Goal: Information Seeking & Learning: Learn about a topic

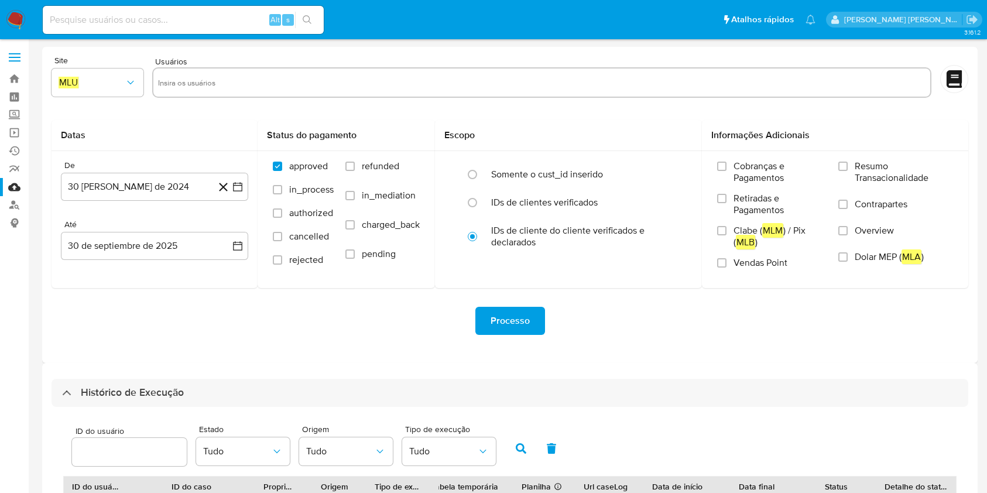
select select "10"
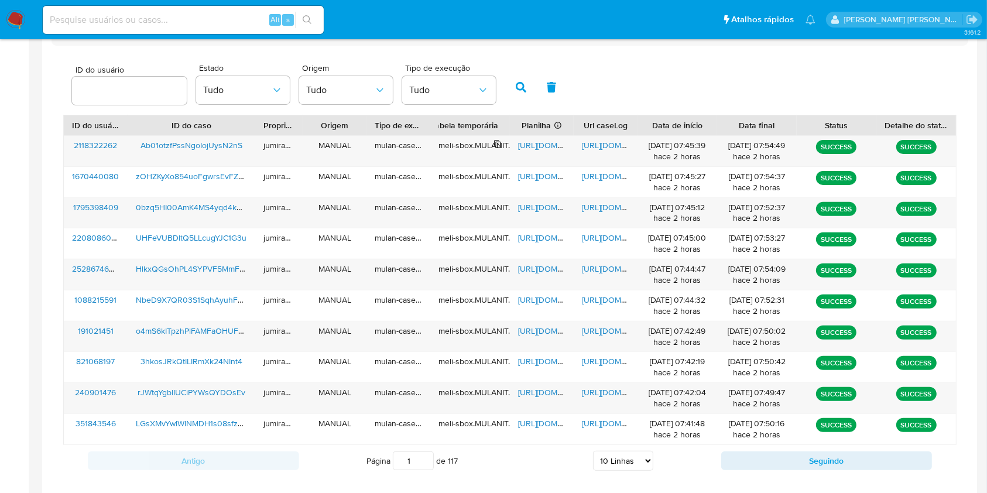
scroll to position [422, 0]
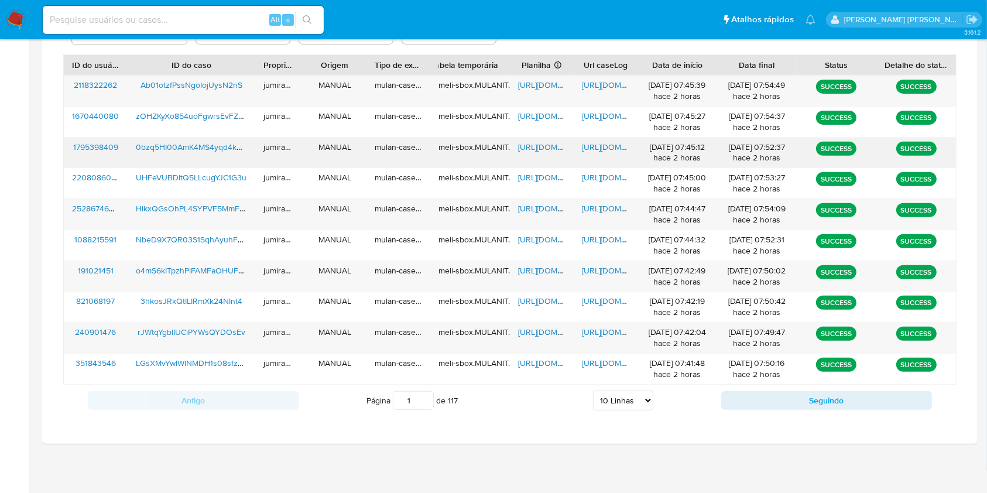
drag, startPoint x: 544, startPoint y: 145, endPoint x: 574, endPoint y: 141, distance: 30.7
click at [545, 143] on span "https://docs.google.com/spreadsheets/d/1Ht3vpHNgXQH4_JyH80j1dgBjfu5Ner3Z8YwRXS5…" at bounding box center [558, 147] width 81 height 12
drag, startPoint x: 585, startPoint y: 148, endPoint x: 446, endPoint y: 157, distance: 139.7
click at [586, 148] on span "https://docs.google.com/document/d/1vPes3HrBF9cnf_Fha3ZoLncGFgYlLJ_a5I38RHDIvyA…" at bounding box center [622, 147] width 81 height 12
click at [220, 147] on span "0bzq5HI00AmK4MS4yqd4kNls" at bounding box center [192, 147] width 112 height 12
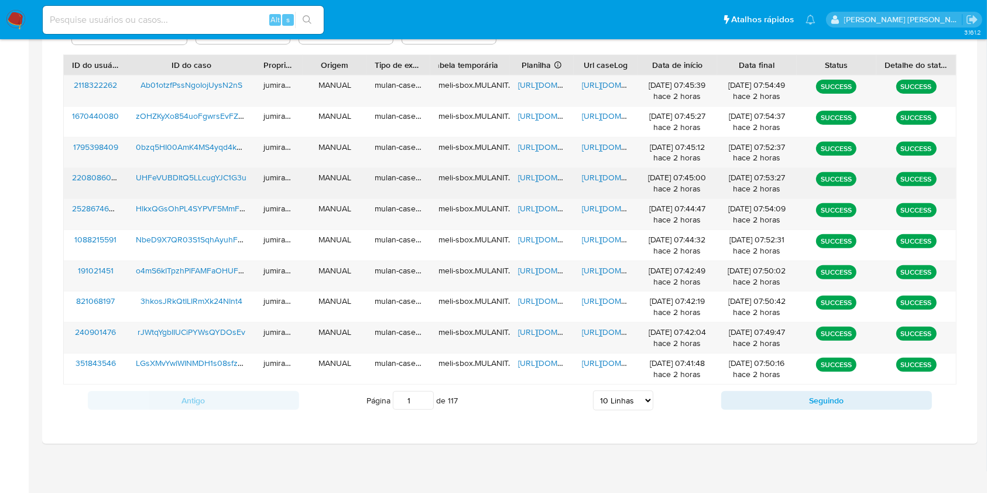
click at [535, 173] on span "https://docs.google.com/spreadsheets/d/1fr7R1VLe23FIAQEUN66wQznZAuo1Z0I09Wko7FA…" at bounding box center [558, 178] width 81 height 12
click at [607, 180] on span "https://docs.google.com/document/d/1WTZaiYu81755_Gj9_LIM-gmMAse9K4a7ofDfcb1N8UQ…" at bounding box center [622, 178] width 81 height 12
click at [234, 177] on span "UHFeVUBDItQ5LLcugYJC1G3u" at bounding box center [191, 178] width 111 height 12
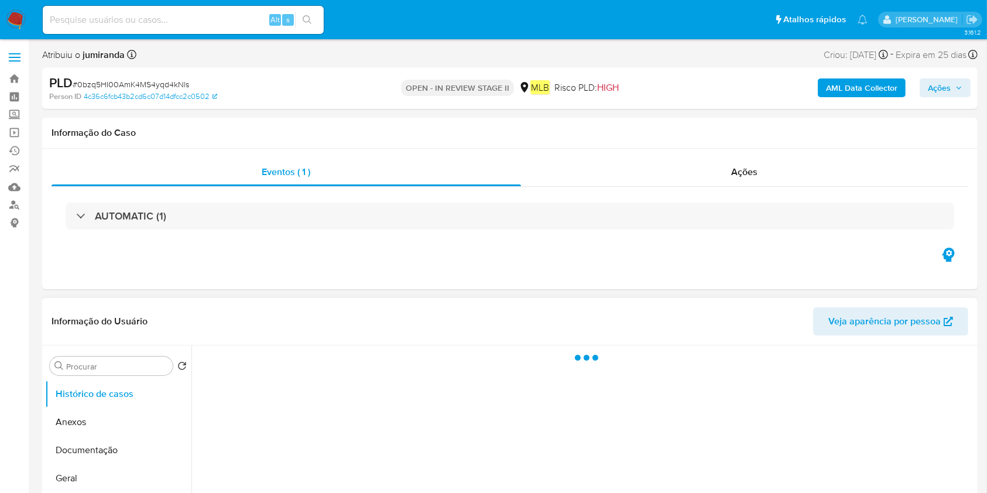
select select "10"
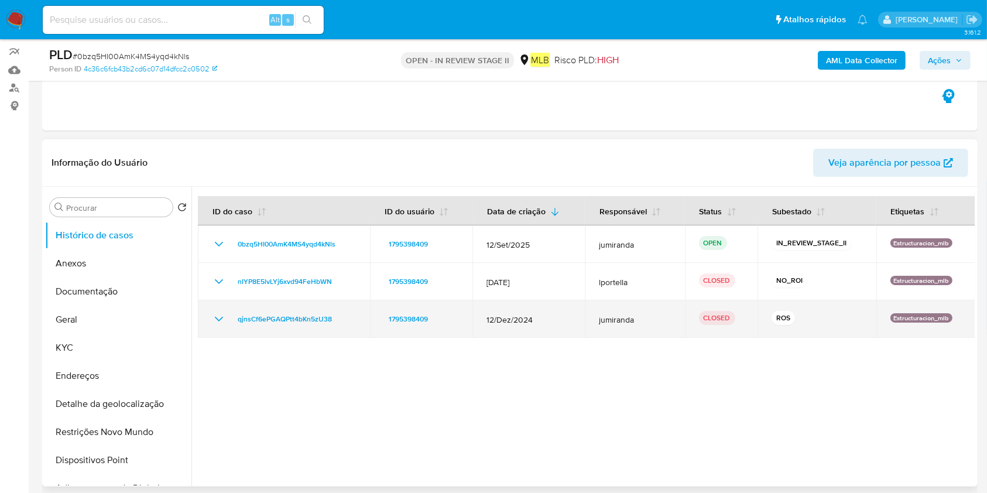
scroll to position [156, 0]
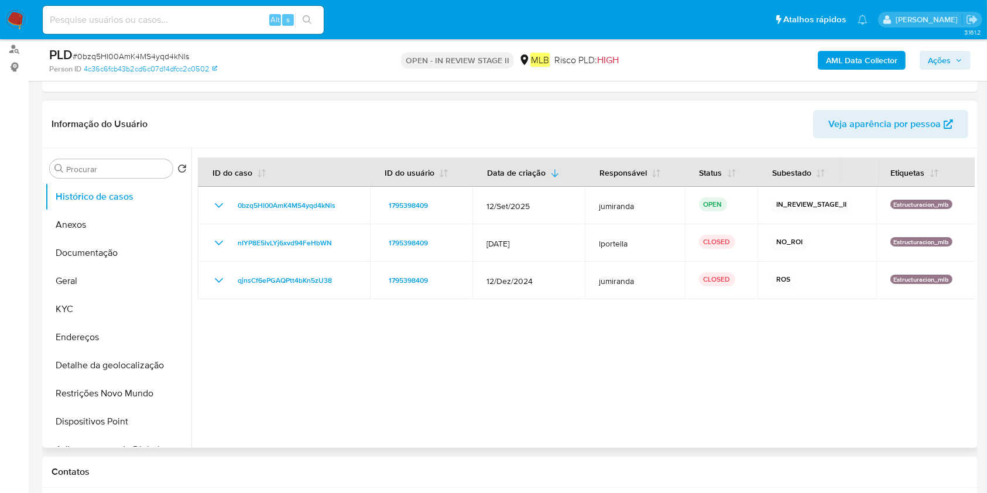
click at [500, 392] on div at bounding box center [584, 298] width 784 height 300
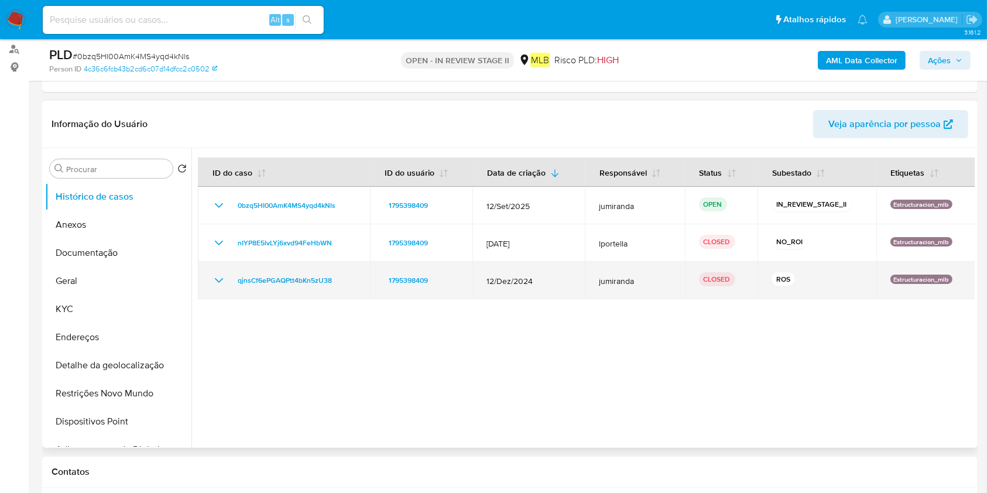
click at [209, 278] on td "qjnsCf6ePGAQPtt4bKn5zU38" at bounding box center [284, 280] width 172 height 37
click at [220, 279] on icon "Mostrar/Ocultar" at bounding box center [219, 281] width 14 height 14
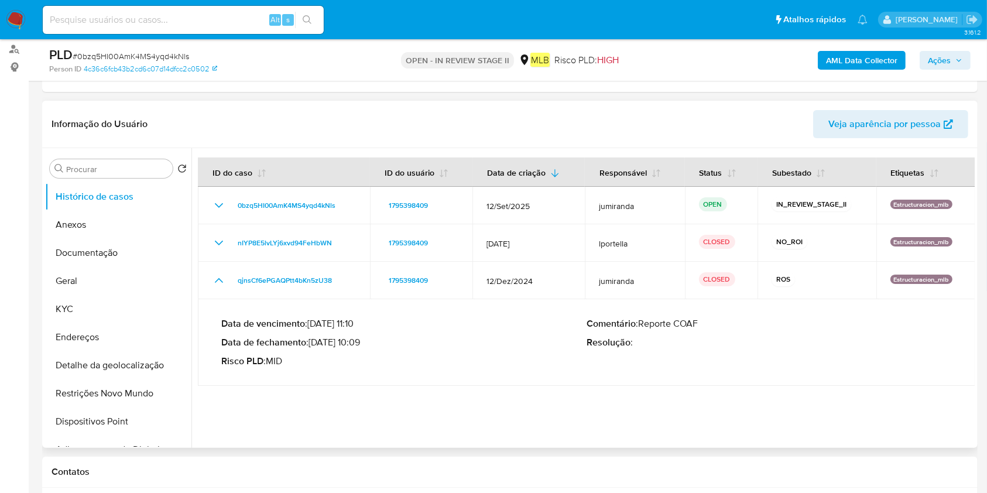
click at [351, 348] on div "Data de vencimento : 26/01/2025 11:10 Data de fechamento : 21/01/2025 10:09 Ris…" at bounding box center [403, 342] width 365 height 49
click at [84, 241] on button "Documentação" at bounding box center [113, 253] width 137 height 28
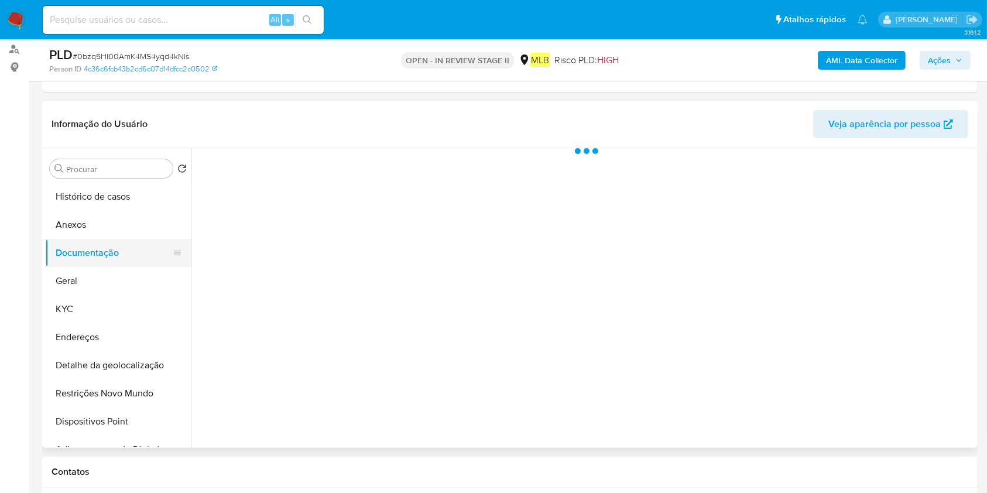
click at [101, 242] on button "Documentação" at bounding box center [113, 253] width 137 height 28
click at [114, 225] on button "Anexos" at bounding box center [113, 225] width 137 height 28
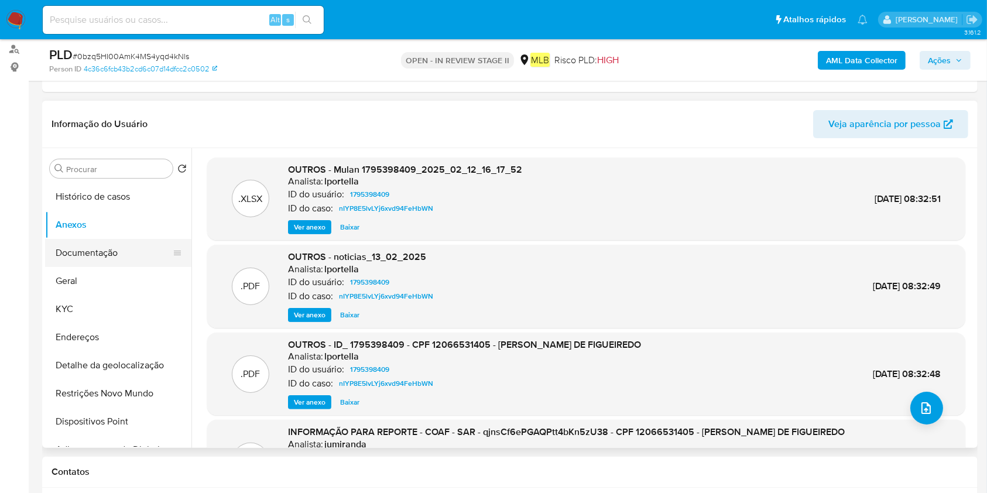
click at [139, 257] on button "Documentação" at bounding box center [113, 253] width 137 height 28
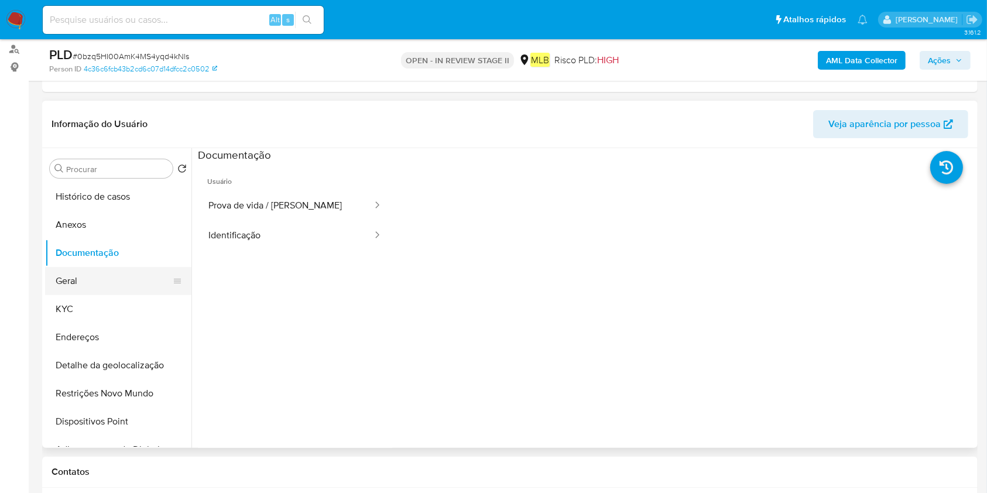
click at [77, 283] on button "Geral" at bounding box center [113, 281] width 137 height 28
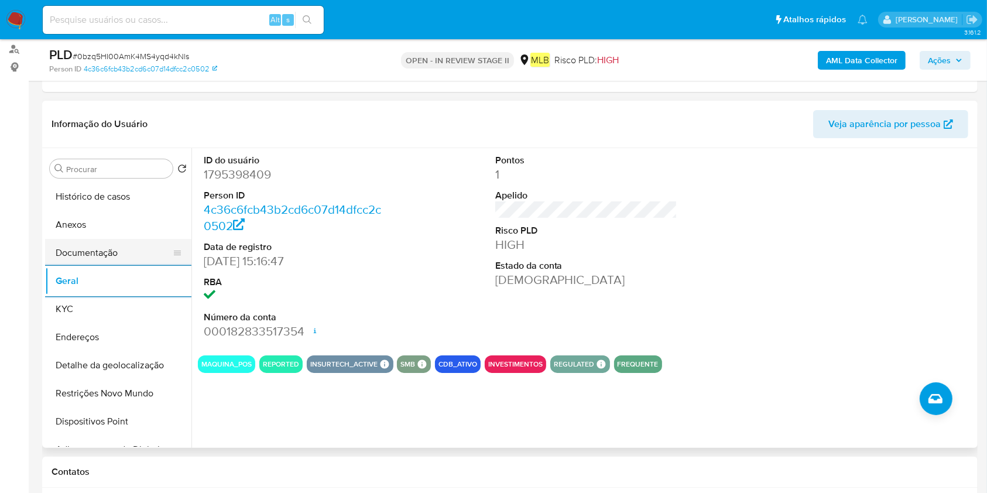
click at [87, 254] on button "Documentação" at bounding box center [113, 253] width 137 height 28
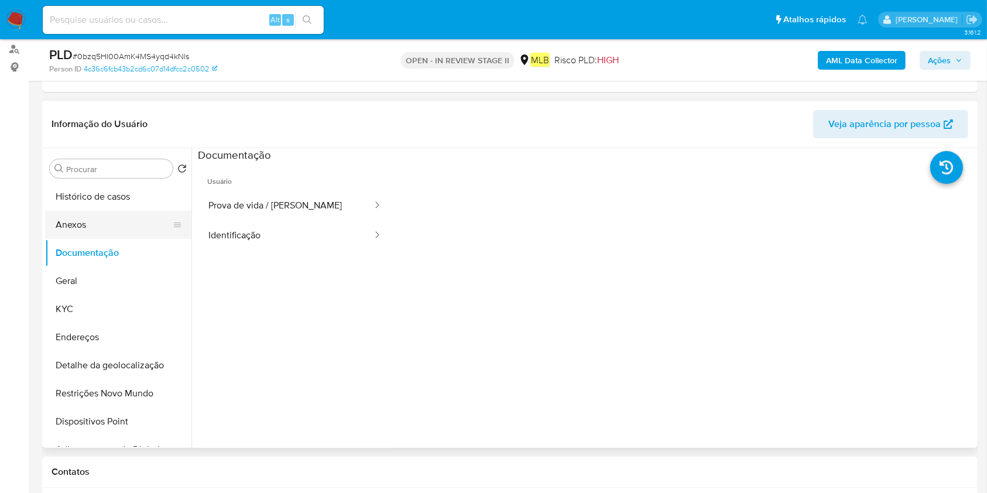
click at [97, 224] on button "Anexos" at bounding box center [113, 225] width 137 height 28
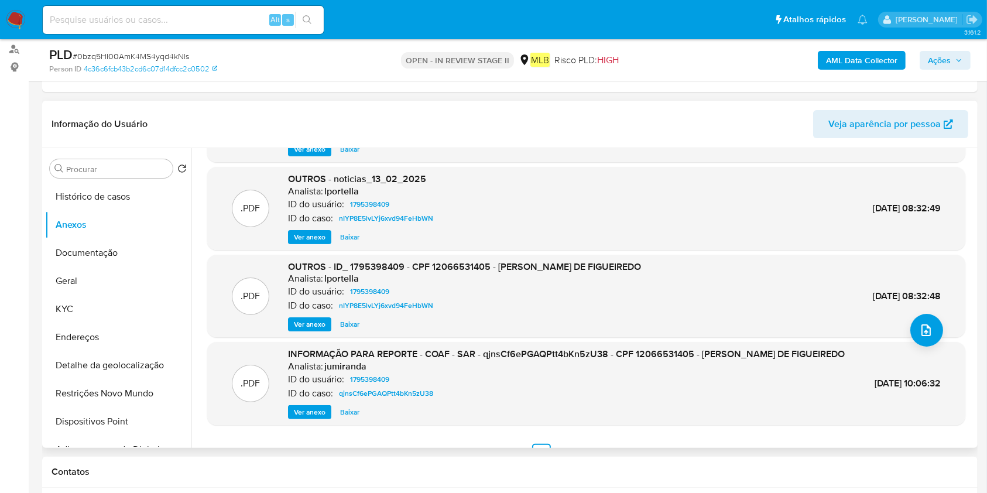
scroll to position [111, 0]
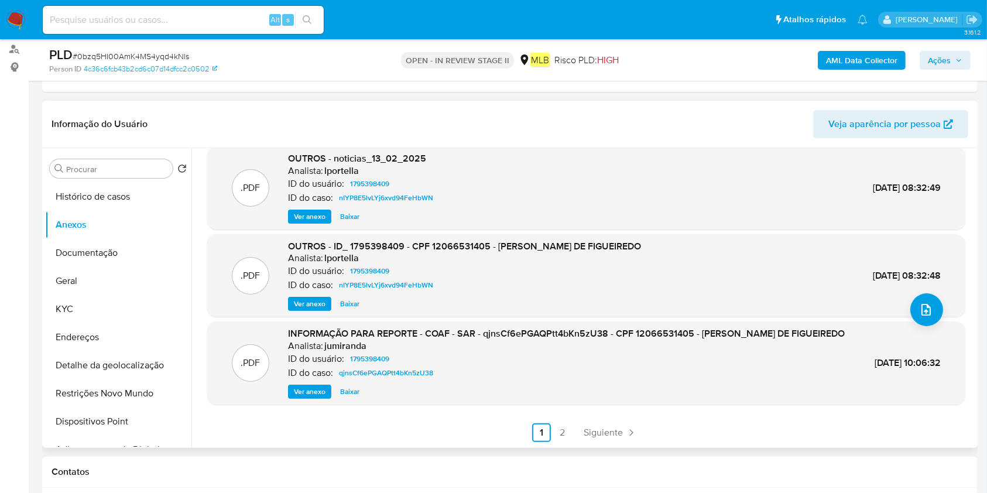
click at [315, 390] on span "Ver anexo" at bounding box center [310, 392] width 32 height 12
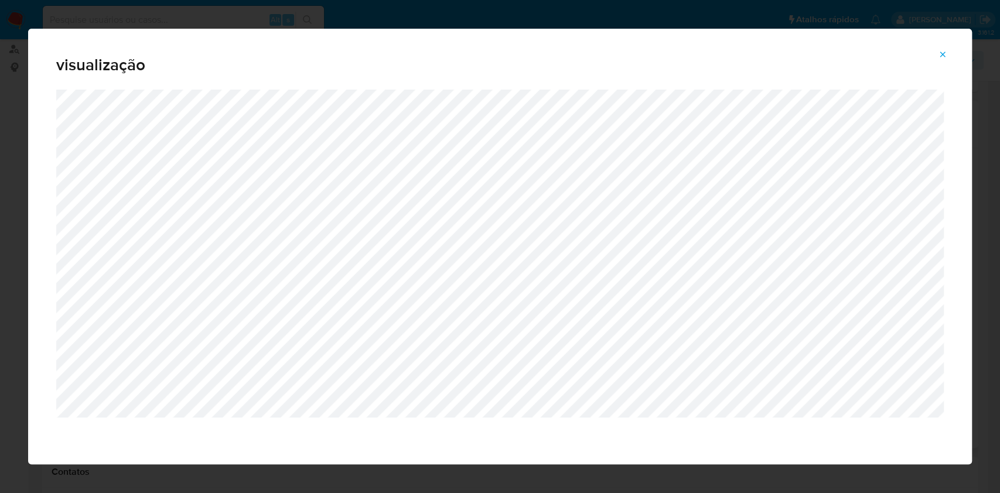
click at [946, 56] on icon "Attachment preview" at bounding box center [942, 54] width 9 height 9
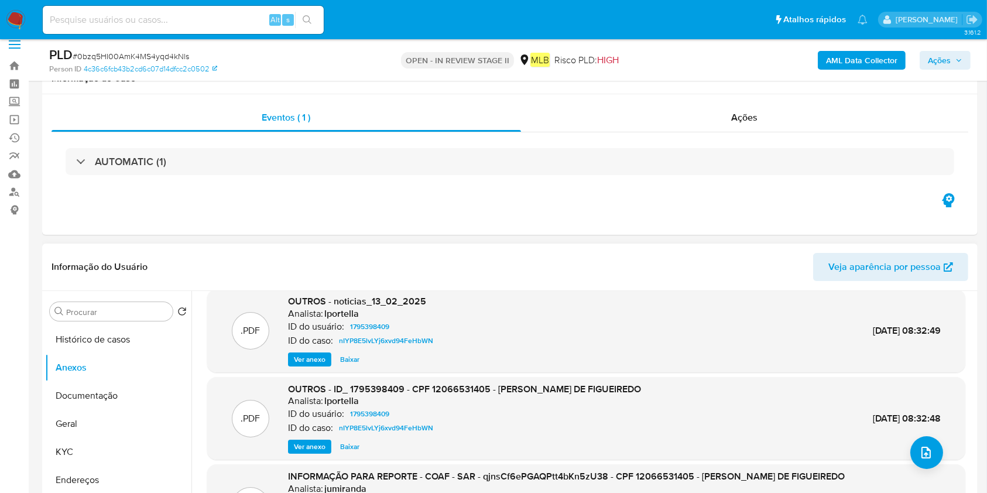
scroll to position [0, 0]
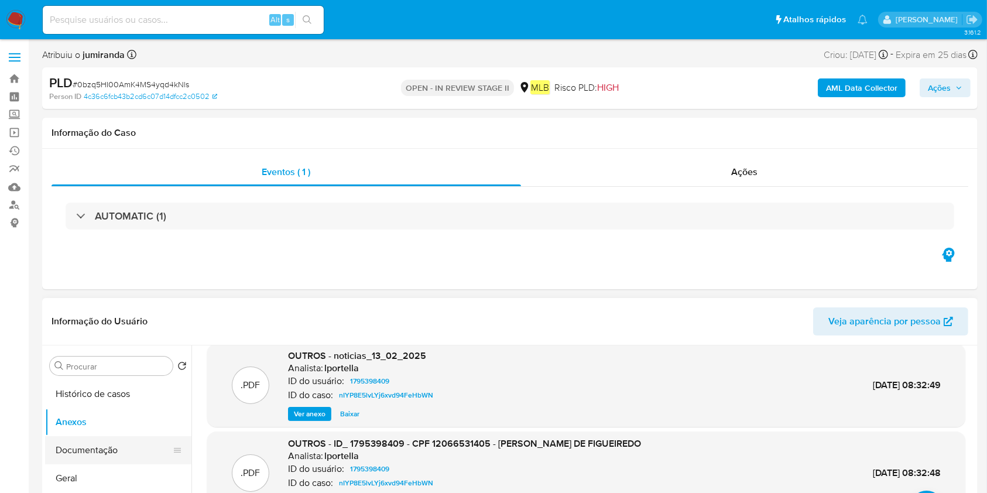
click at [74, 469] on button "Geral" at bounding box center [118, 478] width 146 height 28
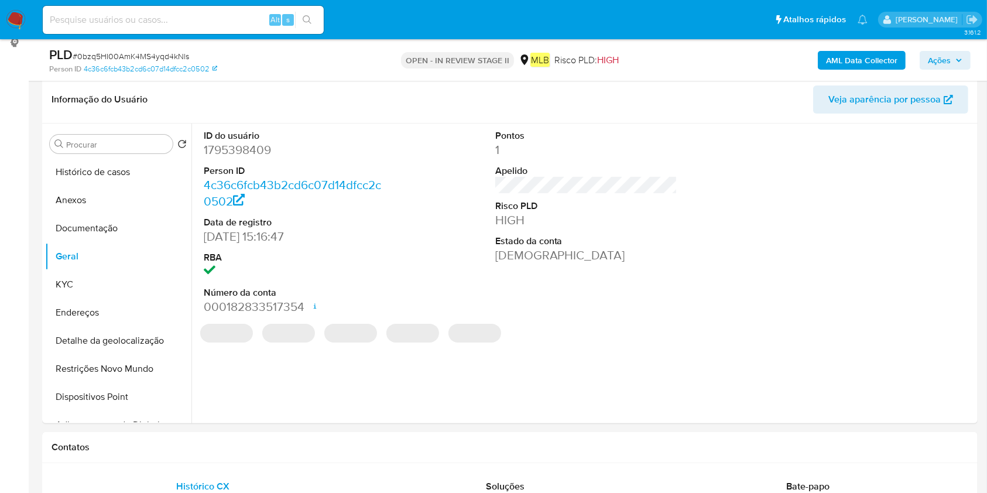
scroll to position [156, 0]
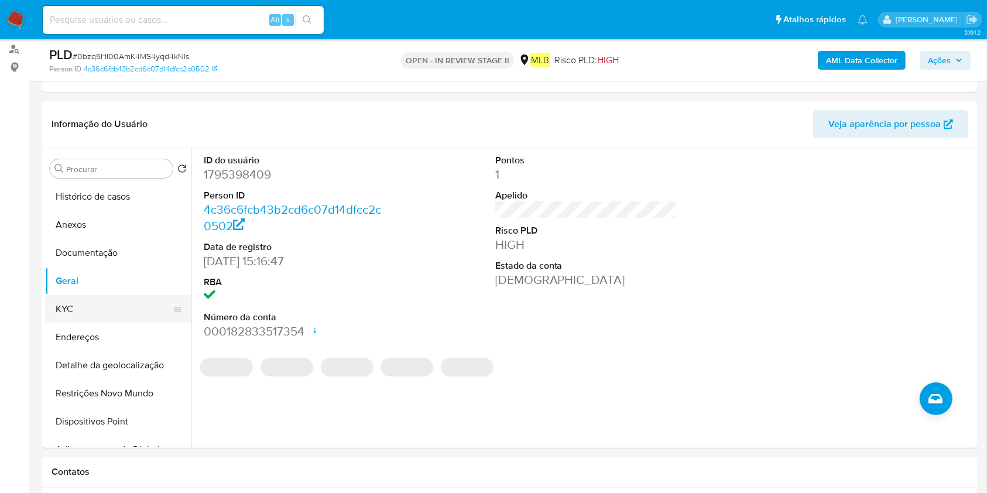
click at [84, 303] on button "KYC" at bounding box center [113, 309] width 137 height 28
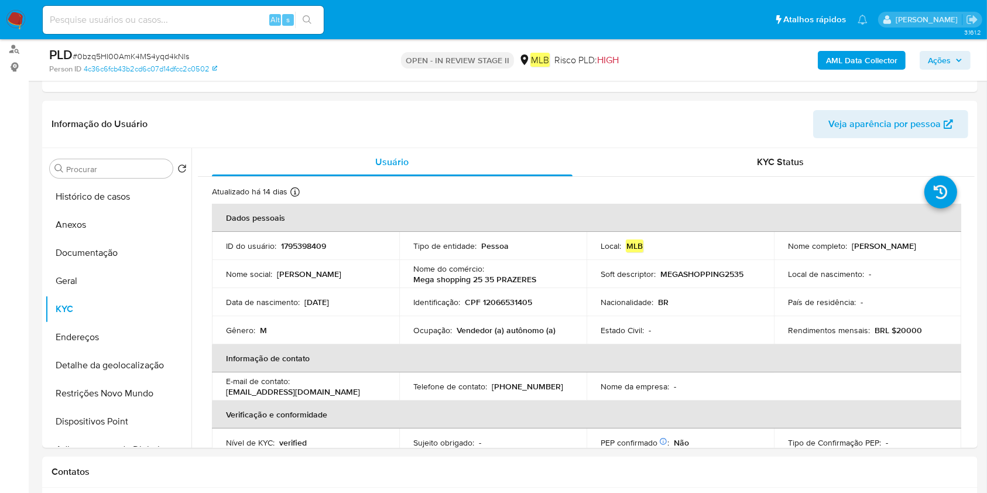
click at [483, 335] on p "Vendedor (a) autônomo (a)" at bounding box center [506, 330] width 99 height 11
click at [487, 334] on p "Vendedor (a) autônomo (a)" at bounding box center [506, 330] width 99 height 11
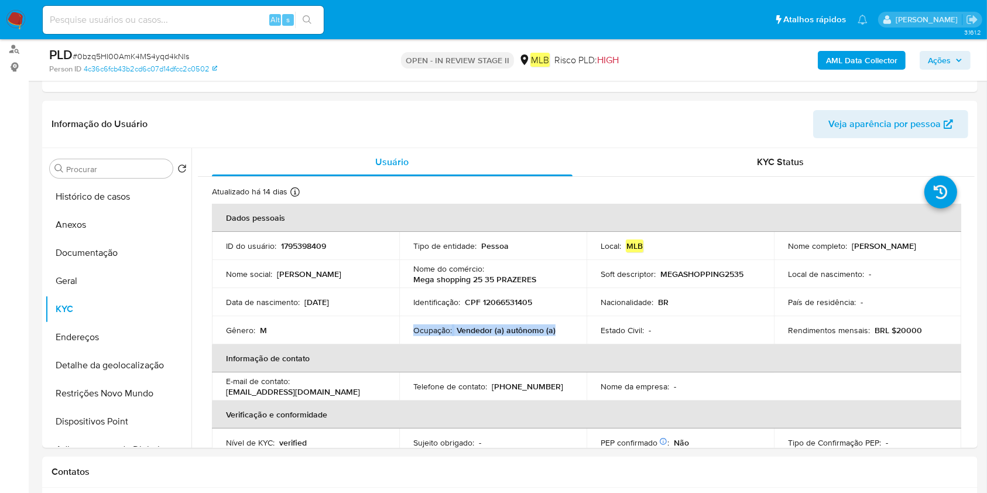
copy div "Ocupação : Vendedor (a) autônomo (a)"
click at [89, 388] on button "Restrições Novo Mundo" at bounding box center [113, 394] width 137 height 28
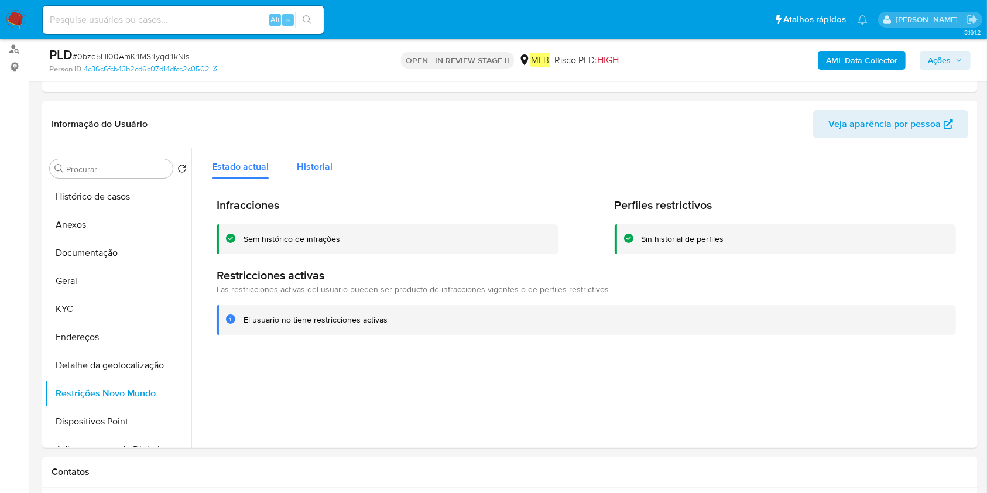
click at [329, 160] on span "Historial" at bounding box center [315, 166] width 36 height 13
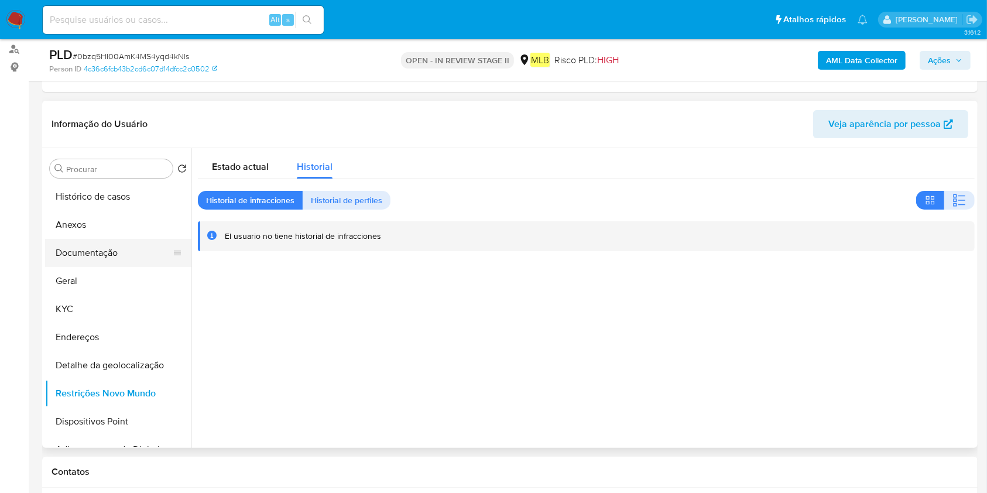
click at [90, 256] on button "Documentação" at bounding box center [113, 253] width 137 height 28
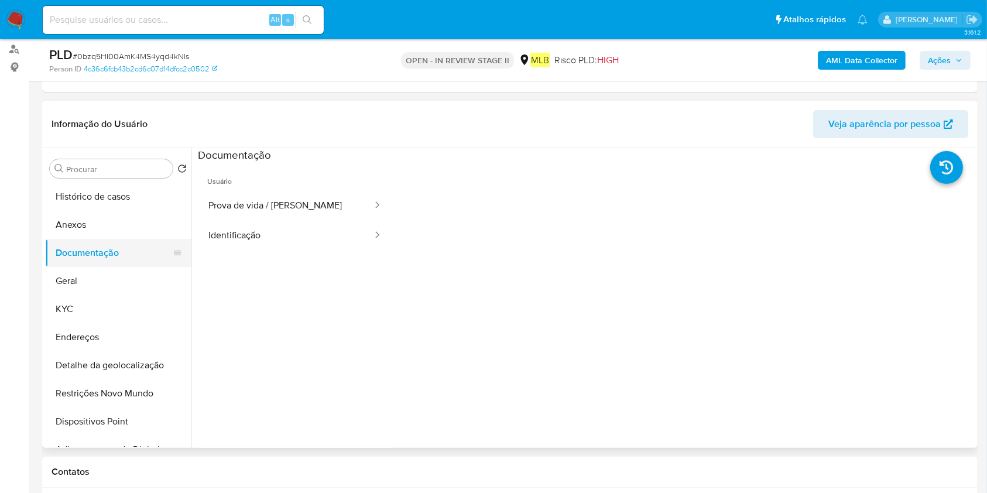
click at [131, 265] on button "Documentação" at bounding box center [113, 253] width 137 height 28
click at [42, 286] on div "Procurar Retornar ao pedido padrão Histórico de casos Anexos Documentação Geral…" at bounding box center [510, 298] width 936 height 300
click at [59, 283] on button "Geral" at bounding box center [113, 281] width 137 height 28
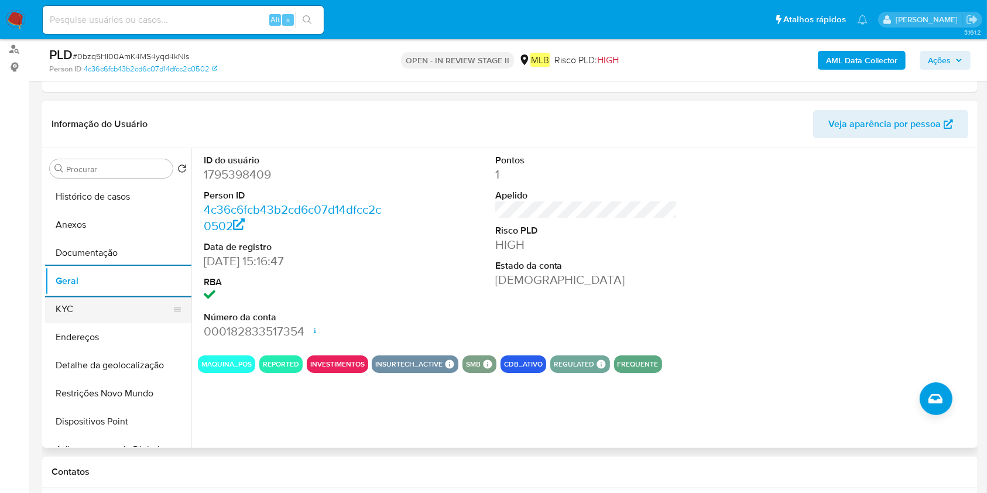
click at [110, 315] on button "KYC" at bounding box center [113, 309] width 137 height 28
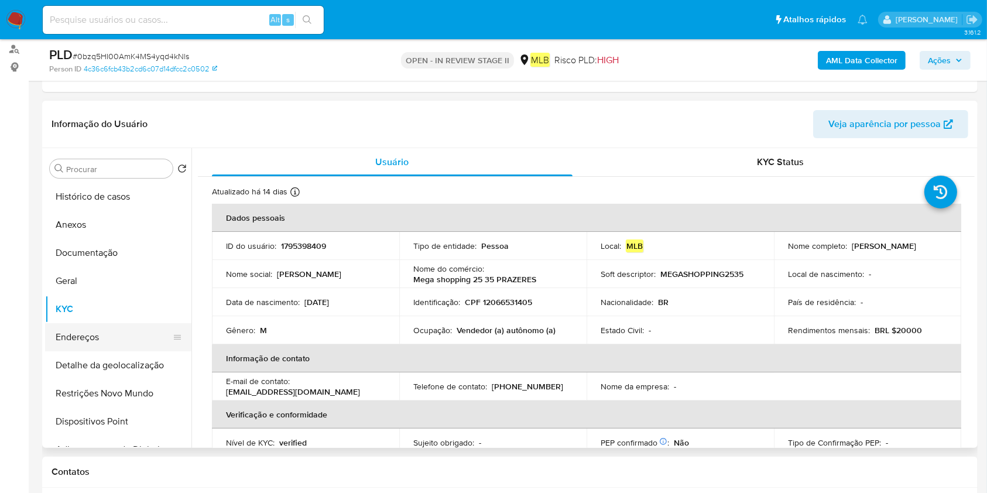
click at [80, 329] on button "Endereços" at bounding box center [113, 337] width 137 height 28
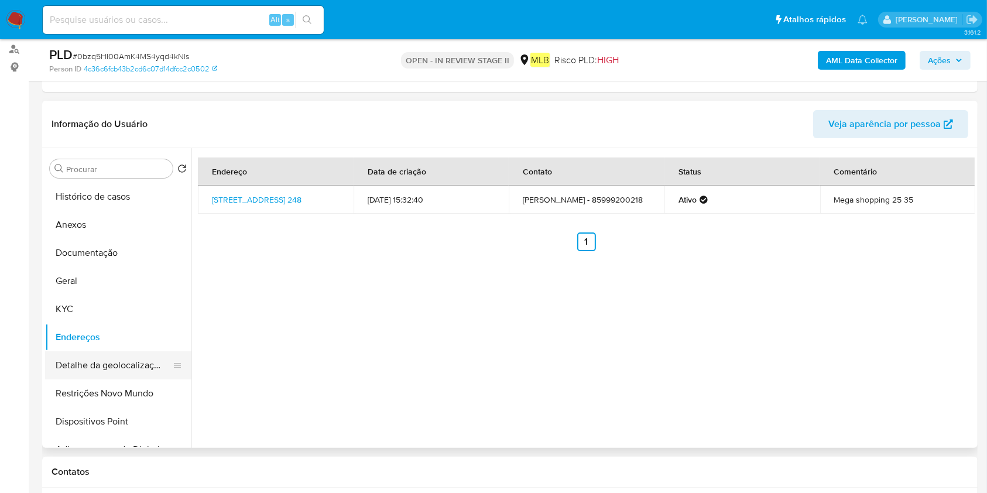
click at [125, 364] on button "Detalhe da geolocalização" at bounding box center [113, 365] width 137 height 28
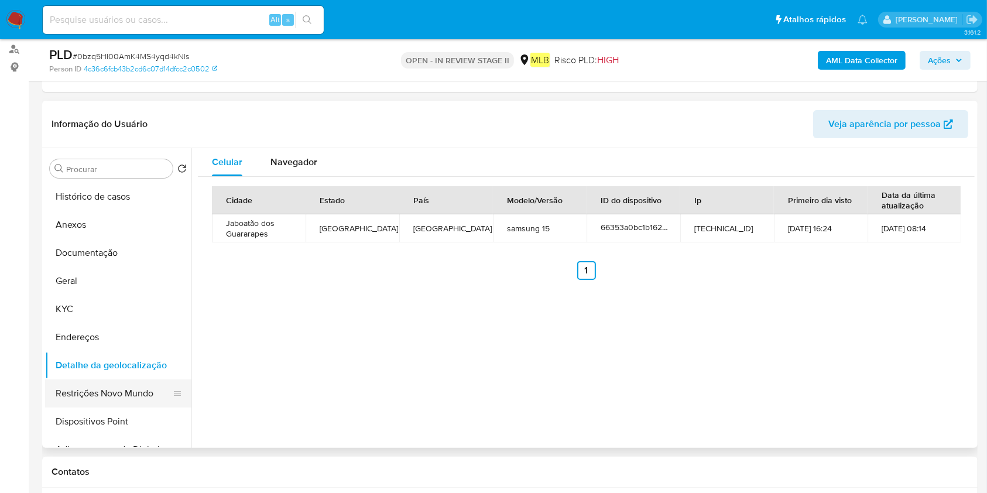
click at [84, 394] on button "Restrições Novo Mundo" at bounding box center [113, 394] width 137 height 28
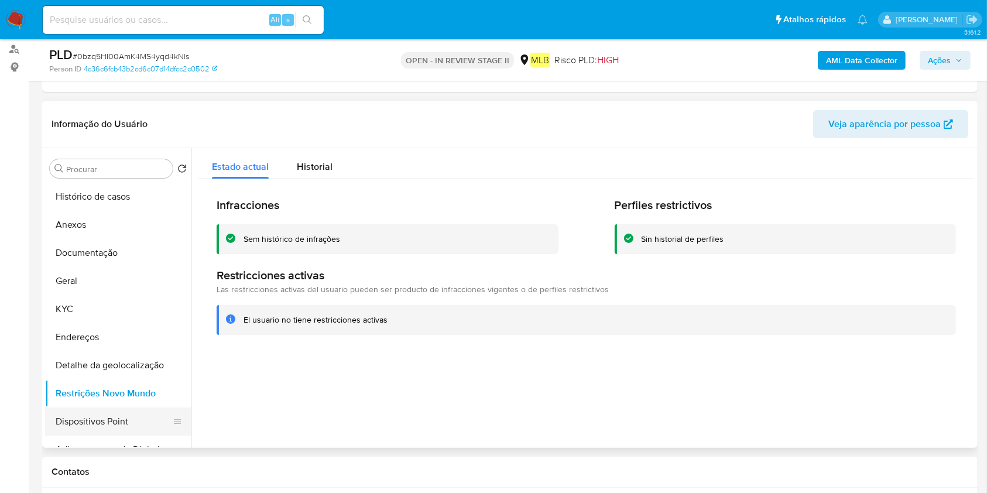
click at [76, 412] on button "Dispositivos Point" at bounding box center [113, 422] width 137 height 28
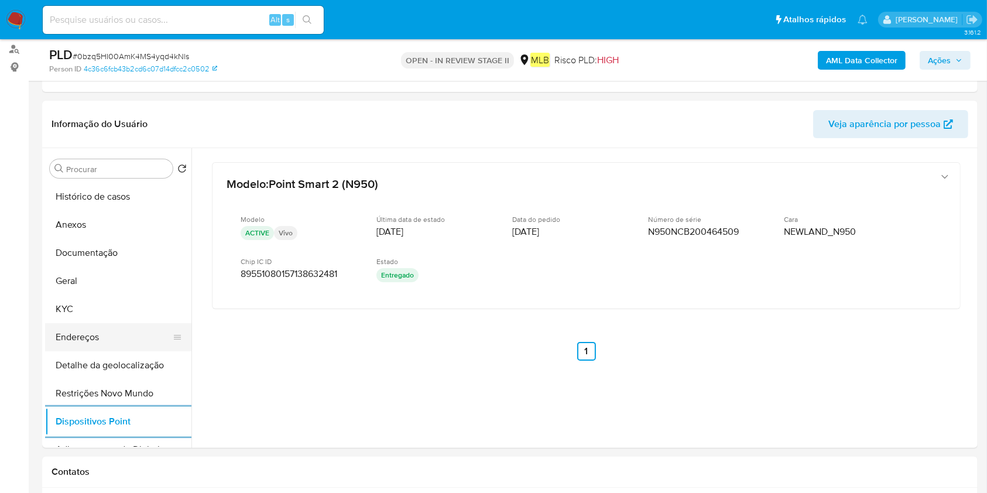
click at [69, 326] on button "Endereços" at bounding box center [113, 337] width 137 height 28
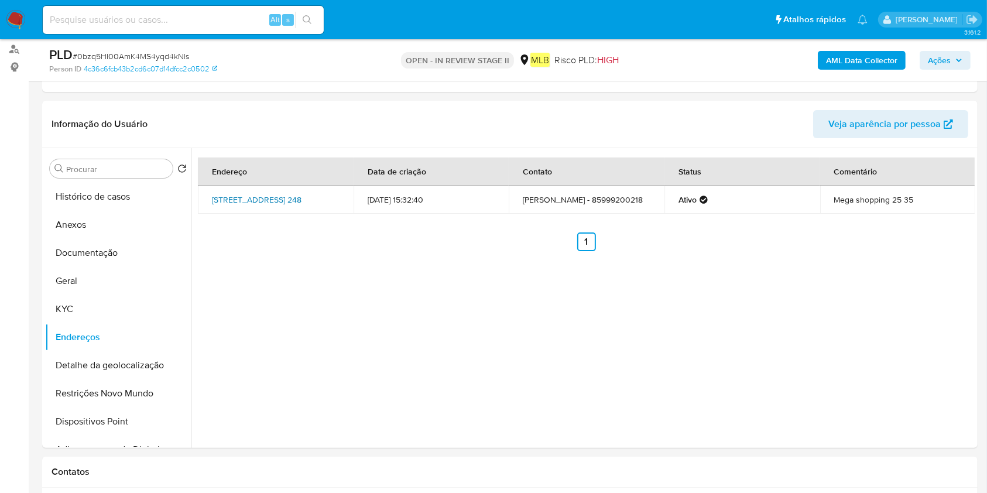
drag, startPoint x: 210, startPoint y: 185, endPoint x: 302, endPoint y: 196, distance: 92.6
click at [302, 196] on td "Rua Santo Elias 248, Jaboatão Dos Guararapes, Pernambuco, 54330230, Brasil 248" at bounding box center [276, 200] width 156 height 28
drag, startPoint x: 207, startPoint y: 188, endPoint x: 253, endPoint y: 202, distance: 48.4
click at [253, 202] on td "Rua Santo Elias 248, Jaboatão Dos Guararapes, Pernambuco, 54330230, Brasil 248" at bounding box center [276, 200] width 156 height 28
copy link "Rua Santo Elias 248, Jaboatão Dos Guararapes"
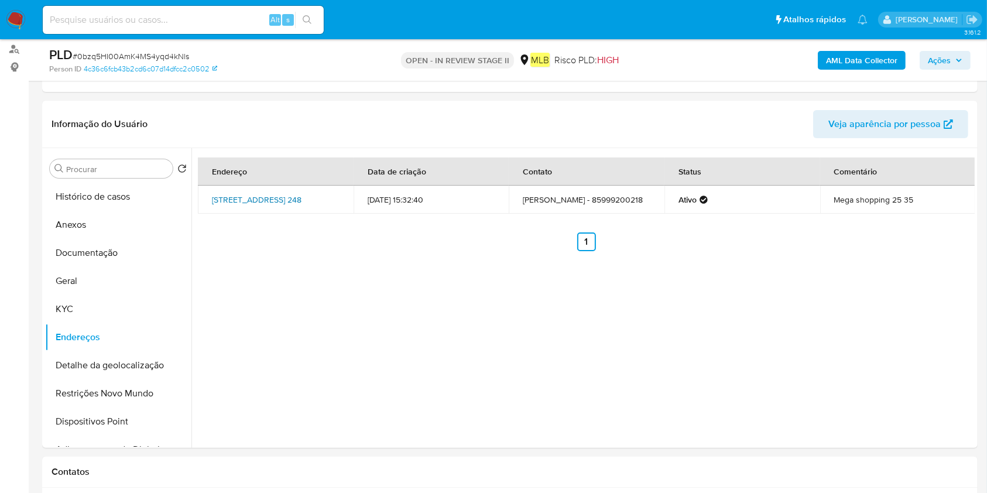
copy link "Rua Santo Elias 248, Jaboatão Dos Guararapes"
click at [109, 203] on button "Histórico de casos" at bounding box center [113, 197] width 137 height 28
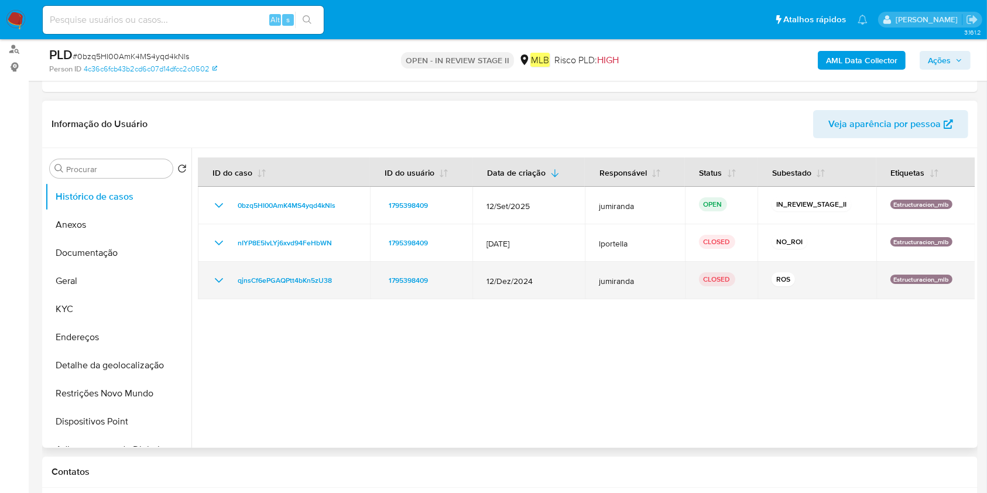
click at [214, 278] on icon "Mostrar/Ocultar" at bounding box center [219, 281] width 14 height 14
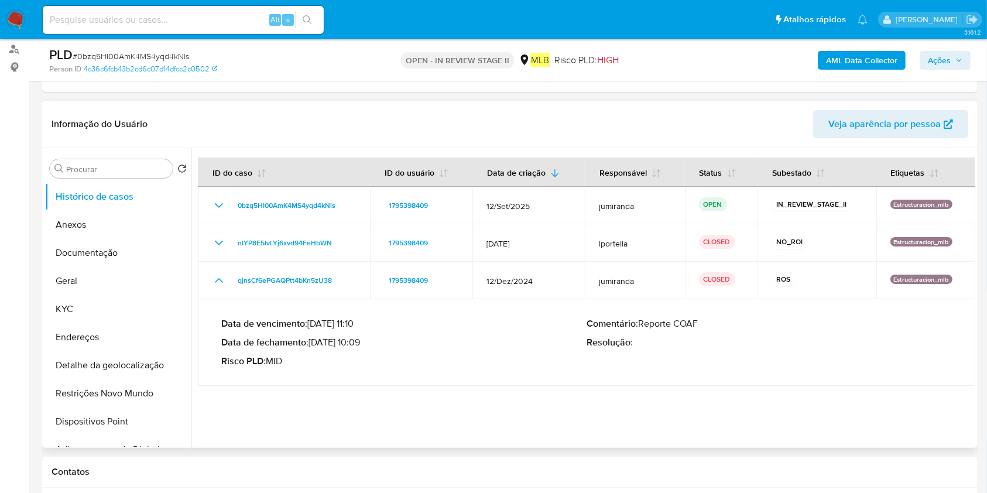
drag, startPoint x: 360, startPoint y: 340, endPoint x: 314, endPoint y: 344, distance: 45.9
click at [314, 344] on p "Data de fechamento : 21/01/2025 10:09" at bounding box center [403, 343] width 365 height 12
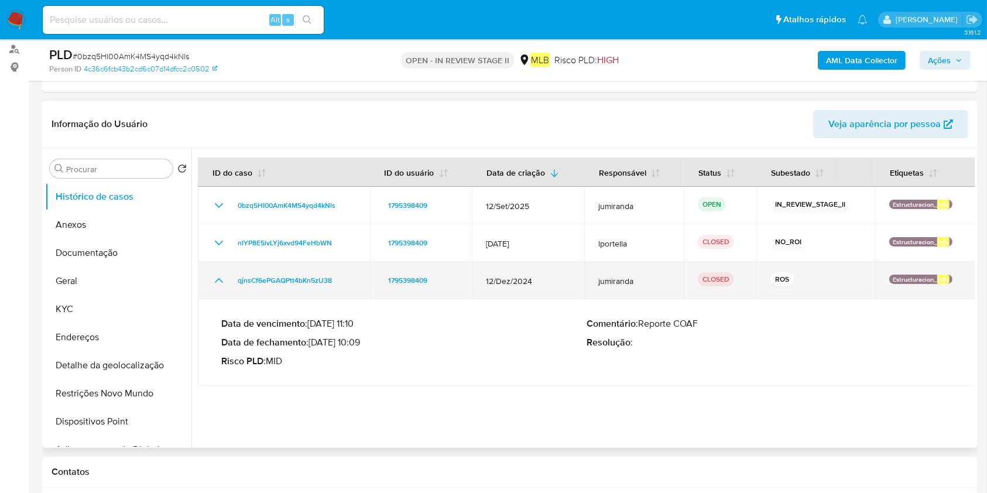
click at [307, 295] on td "qjnsCf6ePGAQPtt4bKn5zU38" at bounding box center [284, 280] width 172 height 37
click at [307, 296] on td "qjnsCf6ePGAQPtt4bKn5zU38" at bounding box center [284, 280] width 172 height 37
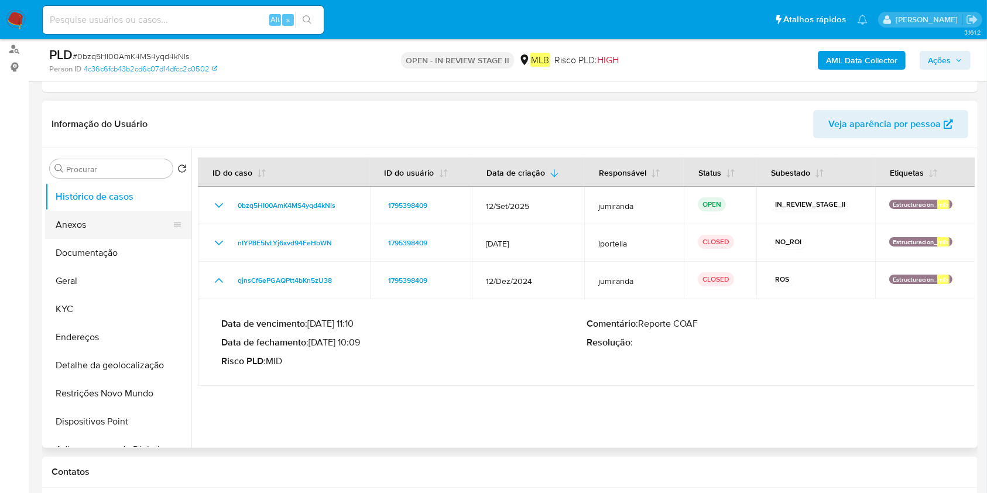
click at [105, 225] on button "Anexos" at bounding box center [113, 225] width 137 height 28
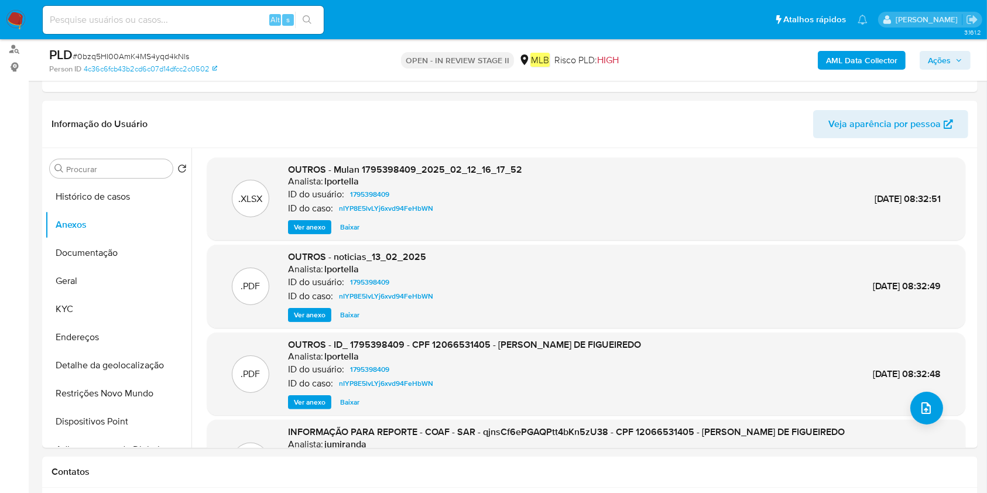
click at [896, 61] on b "AML Data Collector" at bounding box center [861, 60] width 71 height 19
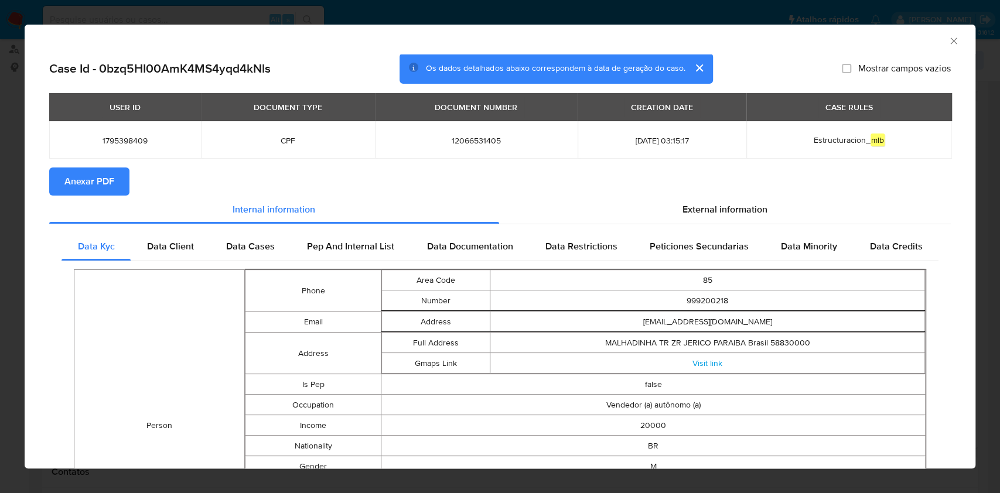
click at [105, 180] on span "Anexar PDF" at bounding box center [89, 182] width 50 height 26
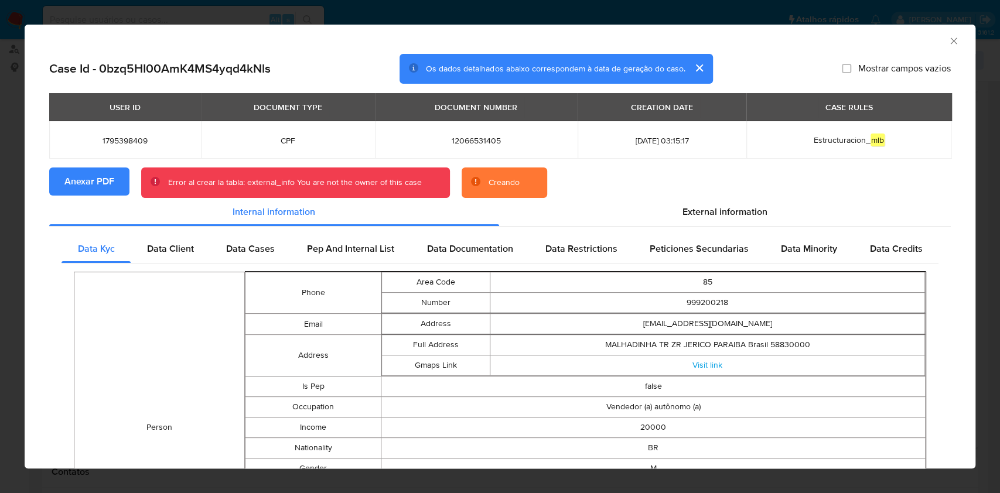
click at [105, 179] on span "Anexar PDF" at bounding box center [89, 182] width 50 height 26
click at [948, 36] on icon "Fechar a janela" at bounding box center [954, 41] width 12 height 12
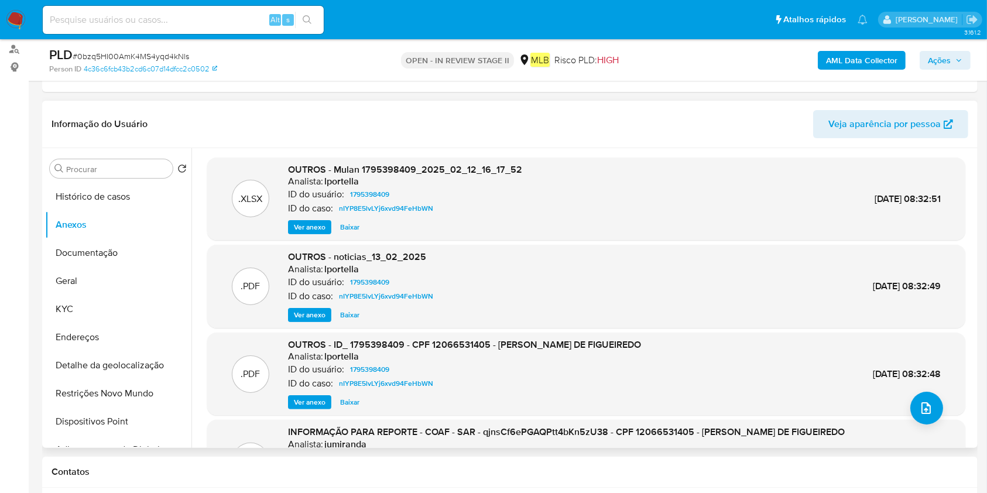
scroll to position [0, 0]
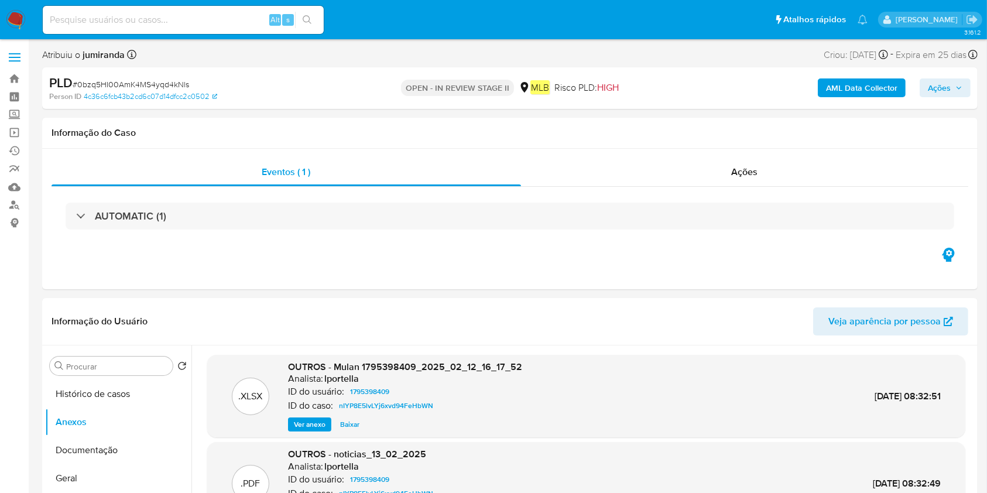
click at [876, 83] on b "AML Data Collector" at bounding box center [861, 87] width 71 height 19
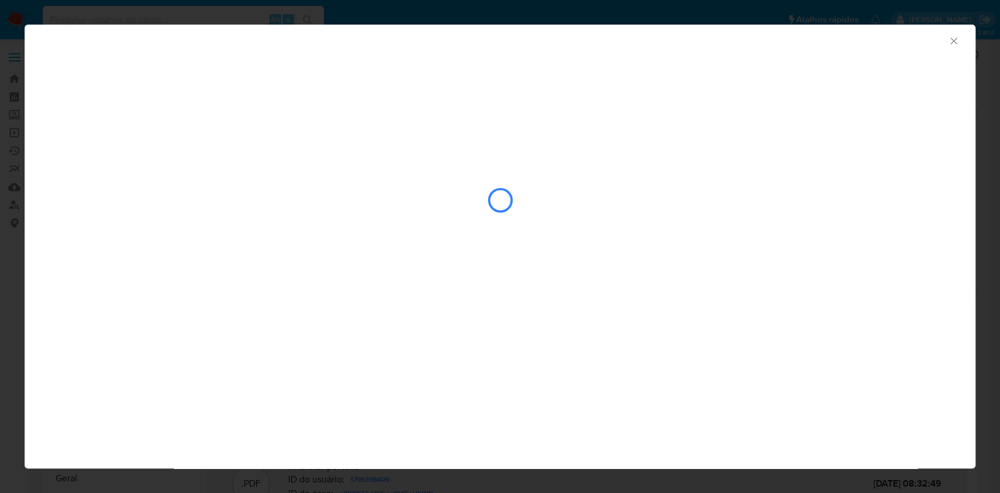
click at [954, 45] on icon "Fechar a janela" at bounding box center [954, 41] width 12 height 12
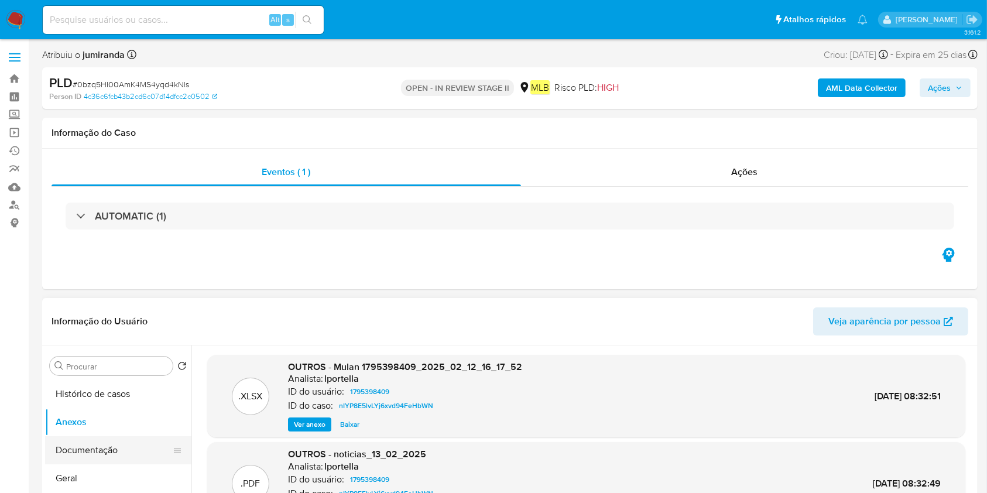
click at [90, 447] on button "Documentação" at bounding box center [113, 450] width 137 height 28
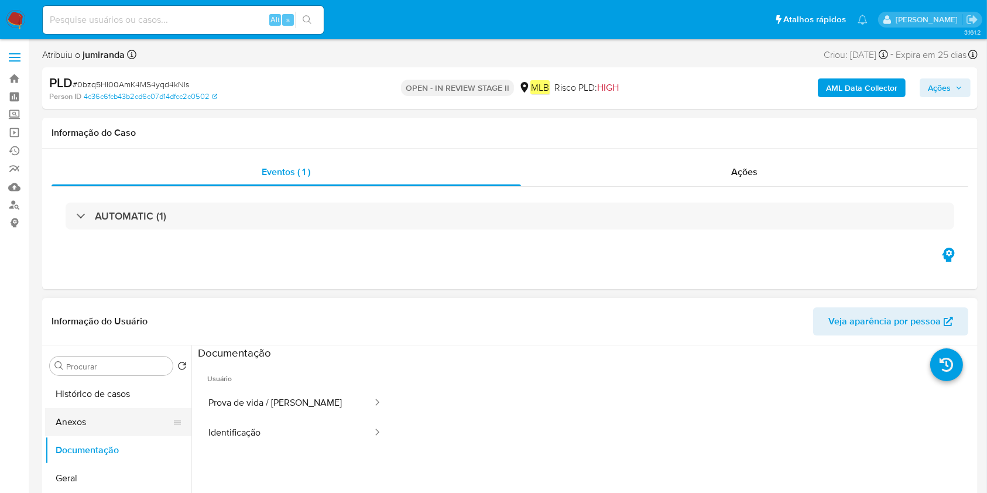
click at [107, 419] on button "Anexos" at bounding box center [113, 422] width 137 height 28
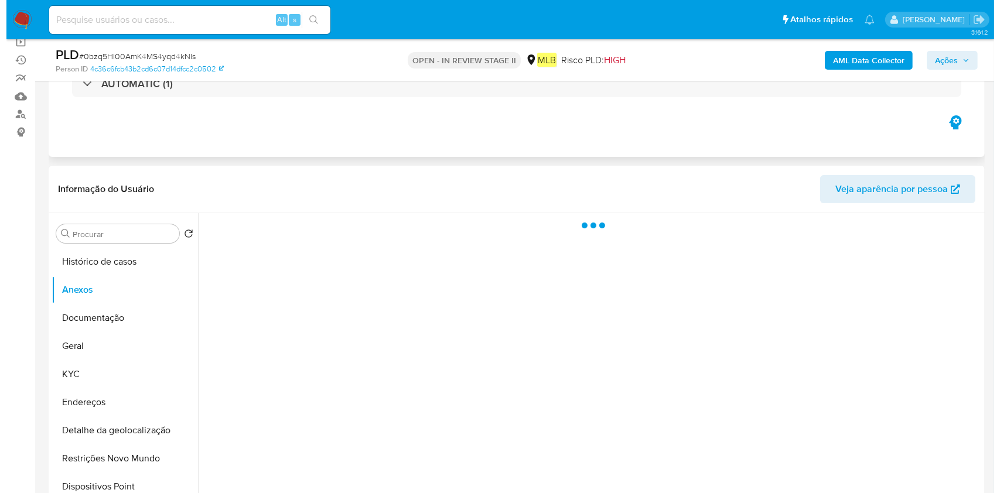
scroll to position [156, 0]
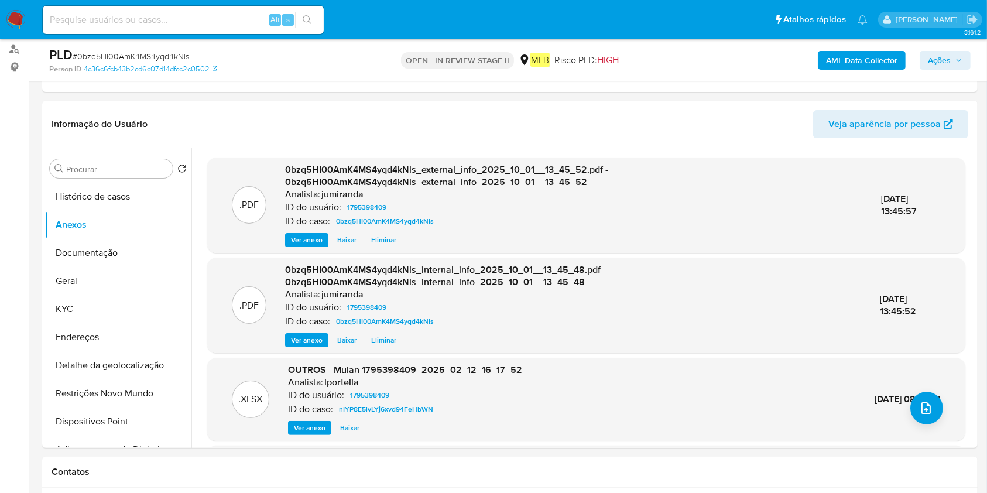
click at [944, 71] on div "AML Data Collector Ações" at bounding box center [819, 60] width 304 height 28
click at [947, 60] on span "Ações" at bounding box center [939, 60] width 23 height 19
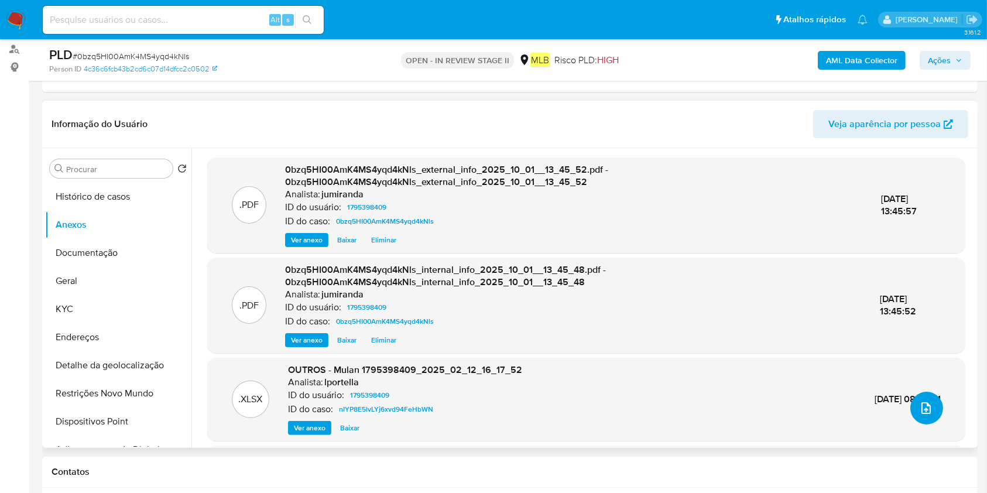
click at [924, 405] on icon "upload-file" at bounding box center [927, 408] width 14 height 14
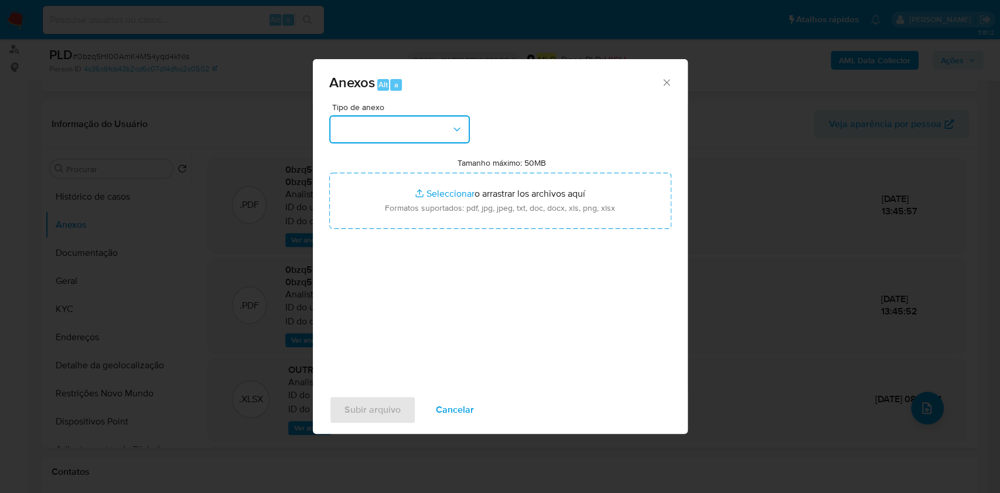
click at [412, 126] on button "button" at bounding box center [399, 129] width 141 height 28
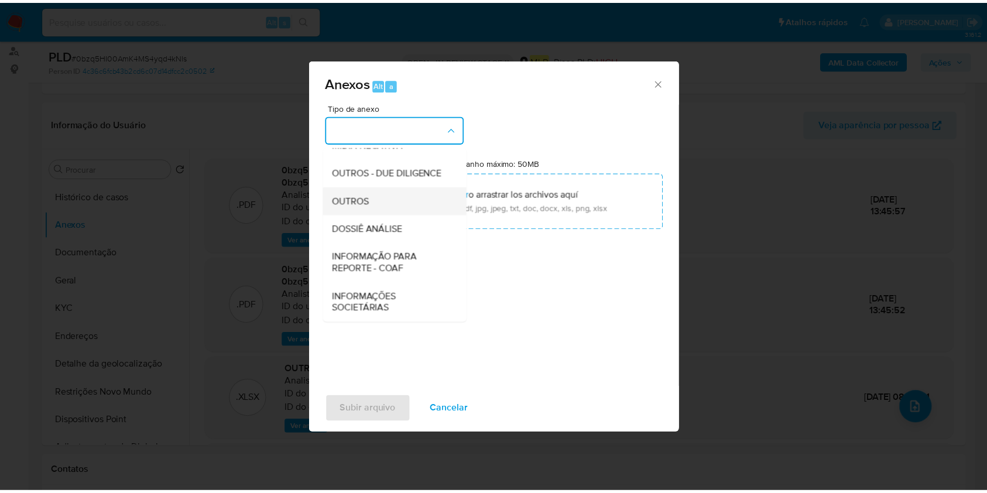
scroll to position [180, 0]
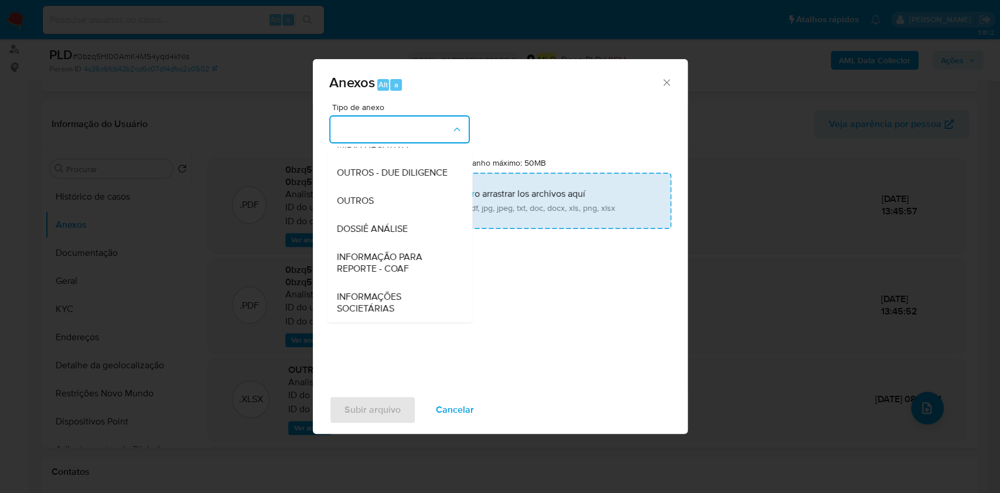
click at [385, 227] on span "DOSSIÊ ANÁLISE" at bounding box center [371, 229] width 71 height 12
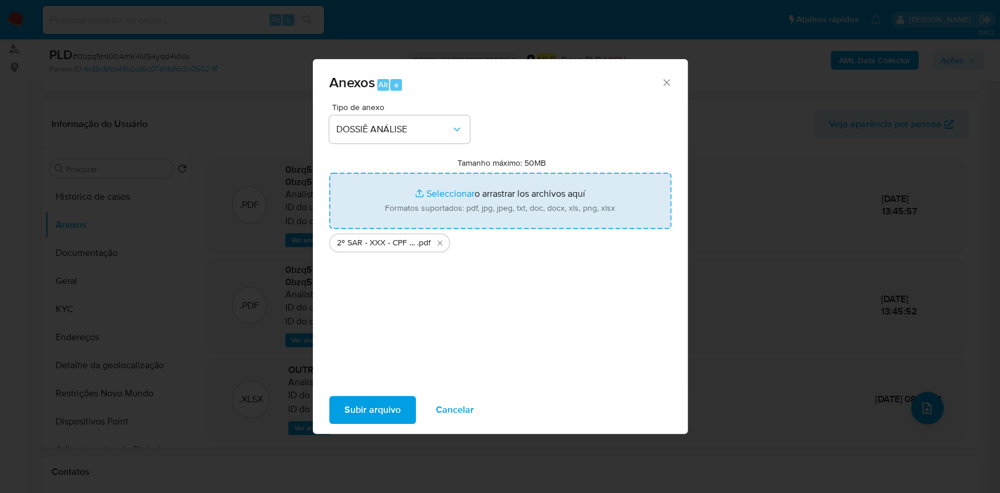
type input "C:\fakepath\Mulan 1795398409_2025_10_01_06_50_21.xlsx"
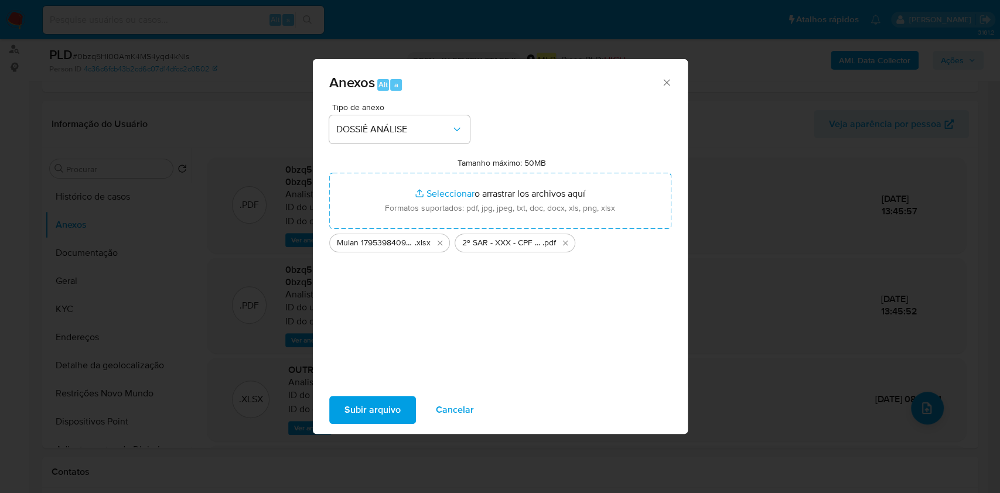
click at [388, 406] on span "Subir arquivo" at bounding box center [372, 410] width 56 height 26
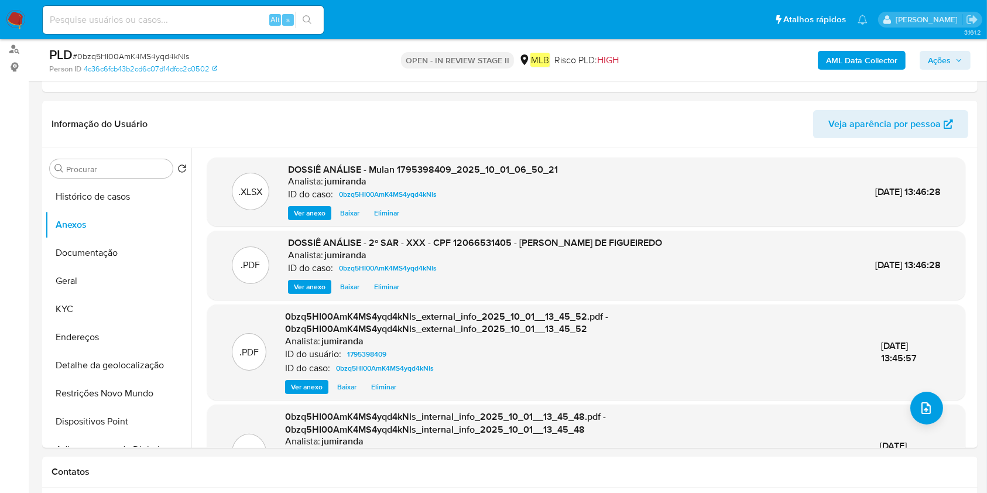
click at [936, 57] on span "Ações" at bounding box center [939, 60] width 23 height 19
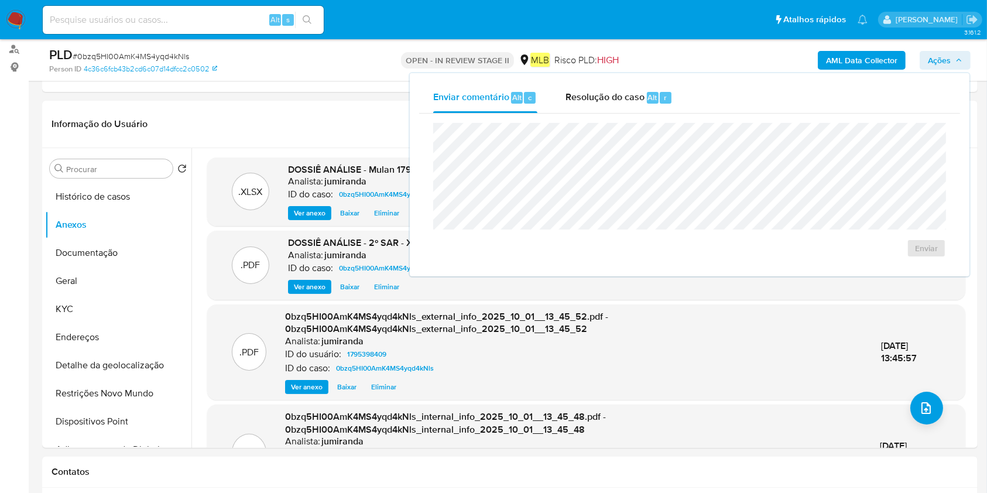
click at [639, 123] on div "Enviar" at bounding box center [689, 190] width 541 height 153
click at [651, 92] on div "Alt" at bounding box center [653, 98] width 12 height 12
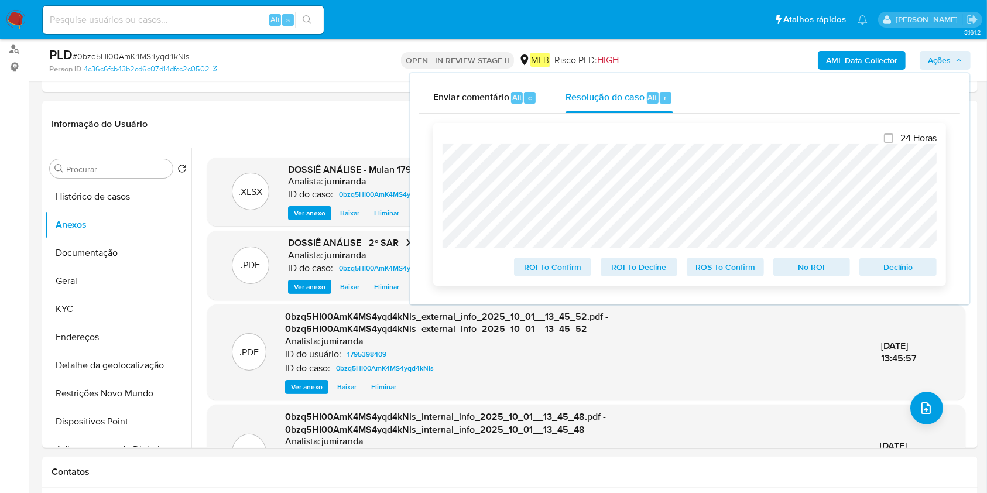
click at [749, 274] on span "ROS To Confirm" at bounding box center [725, 267] width 61 height 16
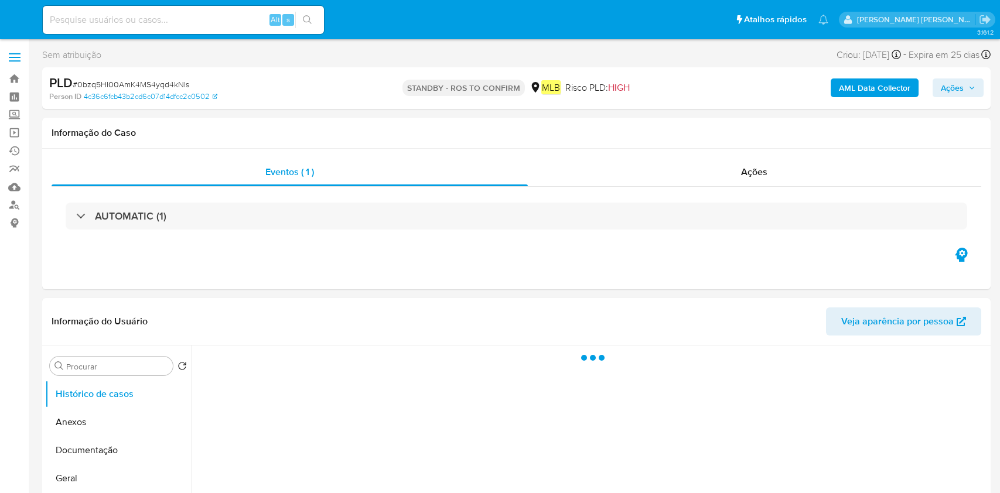
select select "10"
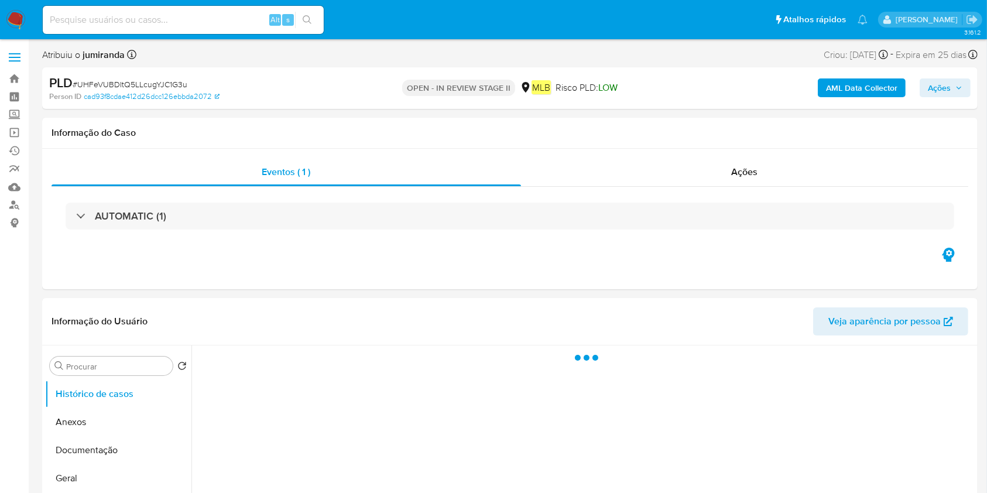
select select "10"
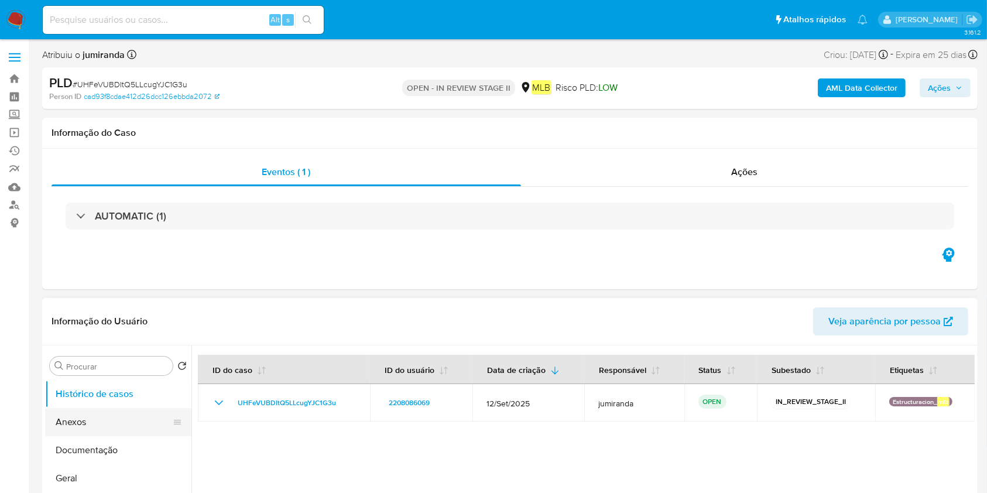
click at [91, 425] on button "Anexos" at bounding box center [113, 422] width 137 height 28
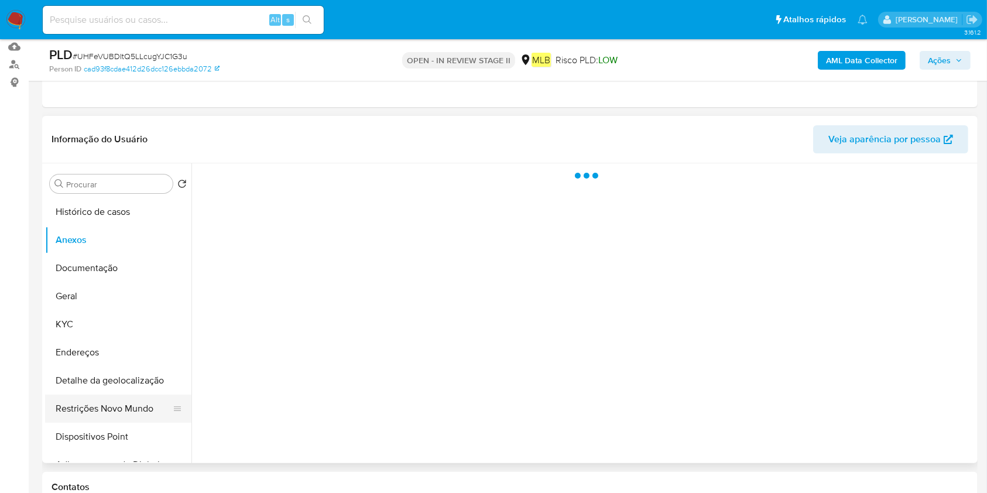
scroll to position [156, 0]
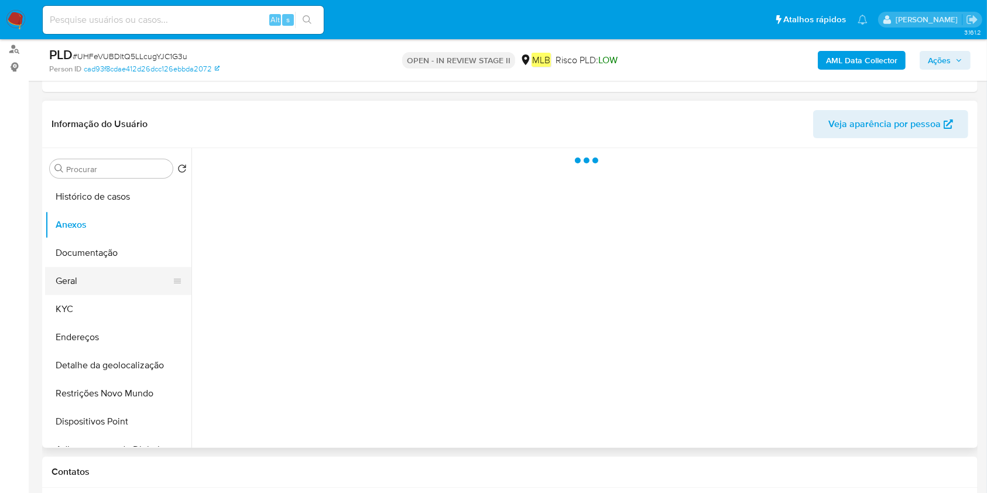
click at [93, 285] on button "Geral" at bounding box center [113, 281] width 137 height 28
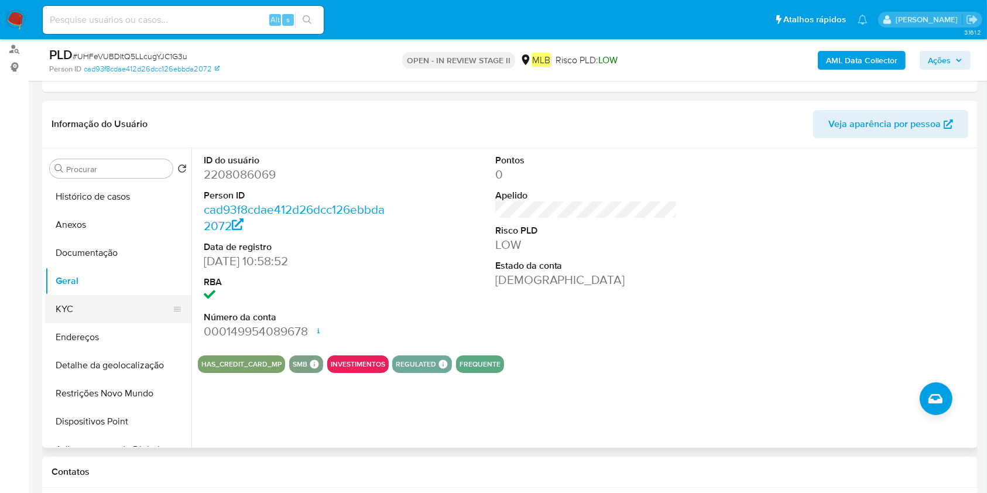
click at [98, 295] on button "KYC" at bounding box center [113, 309] width 137 height 28
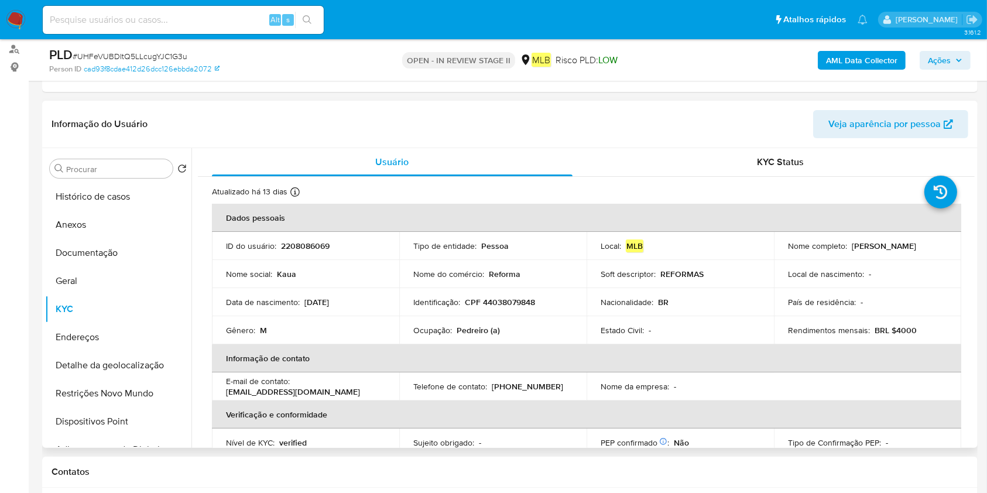
click at [450, 333] on p "Ocupação :" at bounding box center [433, 330] width 39 height 11
copy div "Ocupação : Pedreiro (a)"
click at [124, 404] on button "Restrições Novo Mundo" at bounding box center [113, 394] width 137 height 28
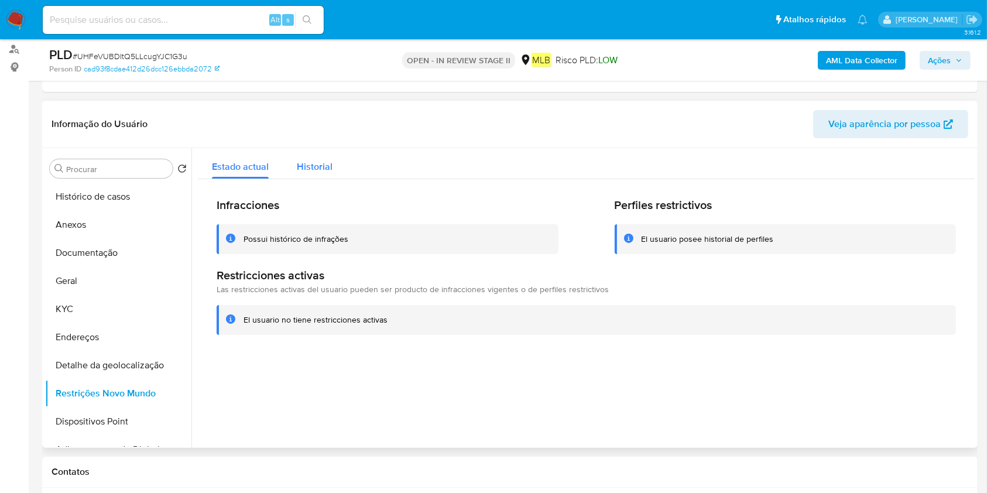
click at [314, 155] on div "Historial" at bounding box center [315, 163] width 36 height 31
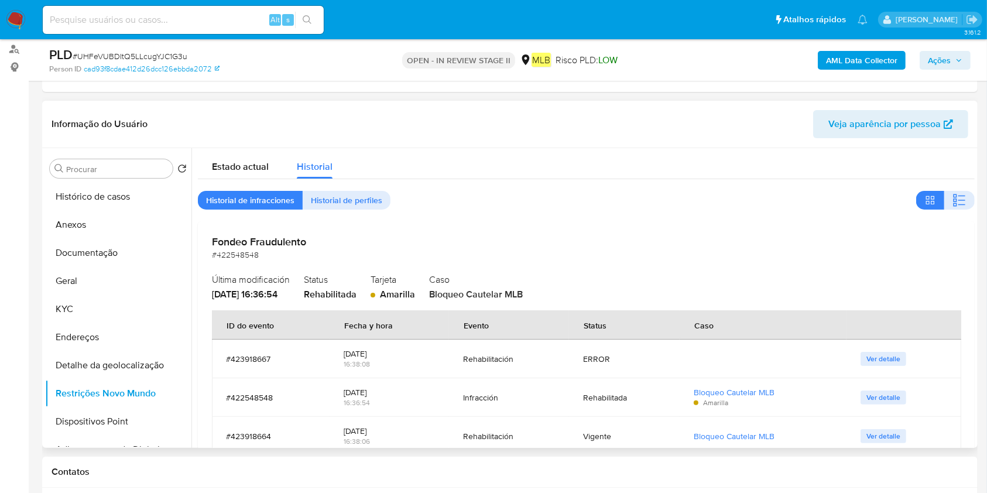
scroll to position [46, 0]
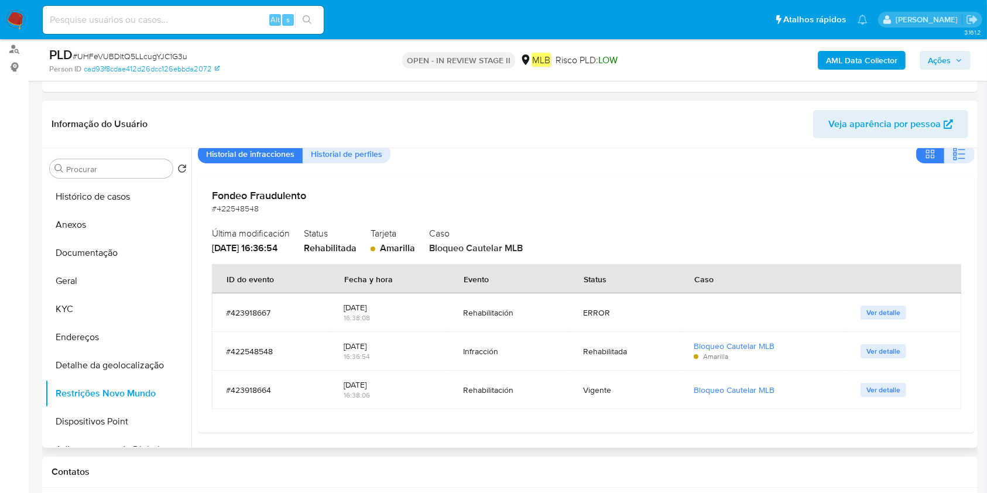
click at [284, 197] on h2 "Fondeo Fraudulento" at bounding box center [586, 195] width 749 height 13
click at [131, 250] on button "Documentação" at bounding box center [113, 253] width 137 height 28
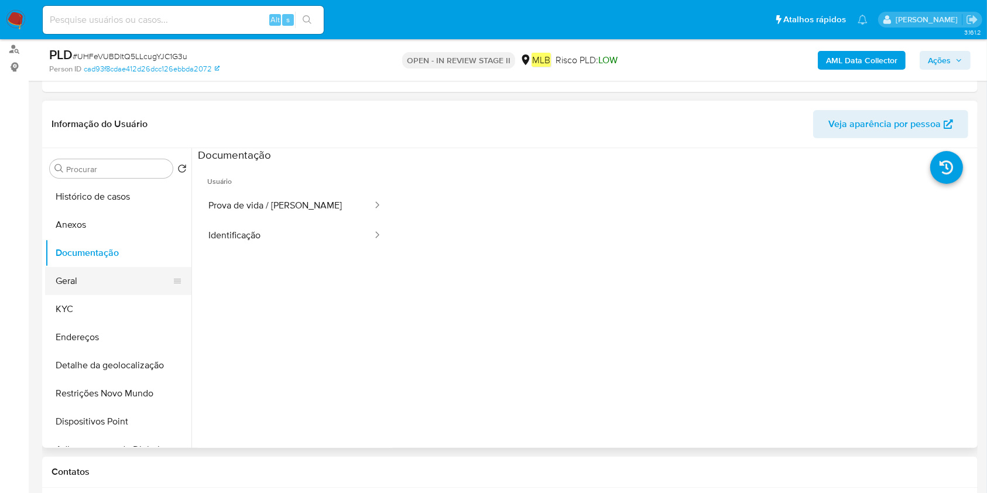
click at [132, 282] on button "Geral" at bounding box center [113, 281] width 137 height 28
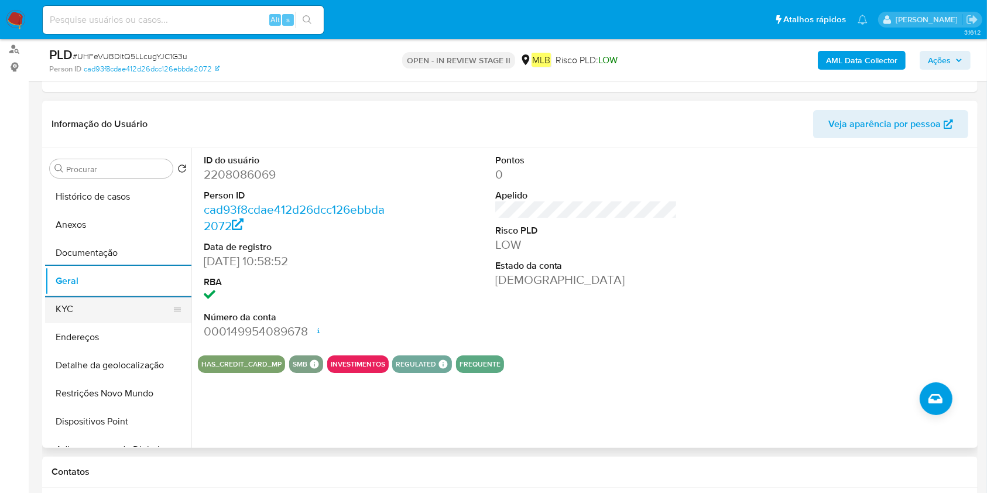
click at [101, 305] on button "KYC" at bounding box center [113, 309] width 137 height 28
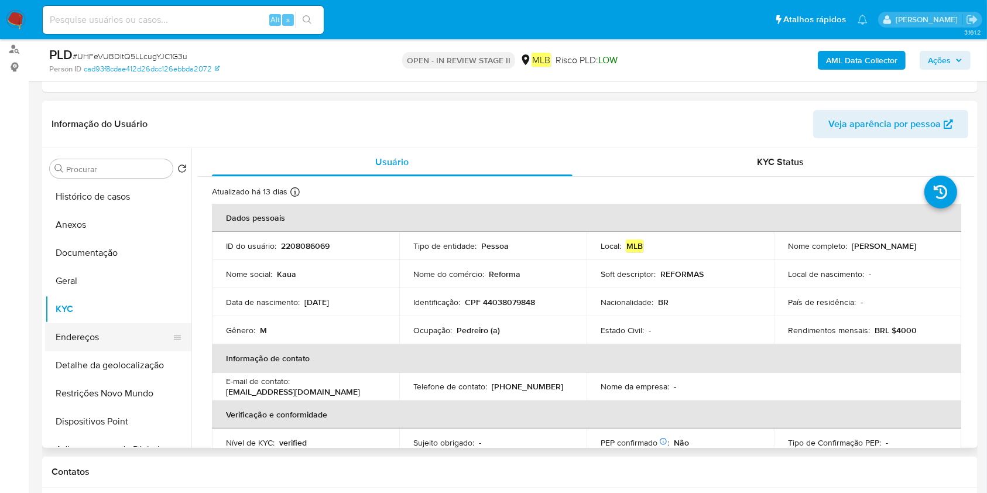
click at [97, 332] on button "Endereços" at bounding box center [113, 337] width 137 height 28
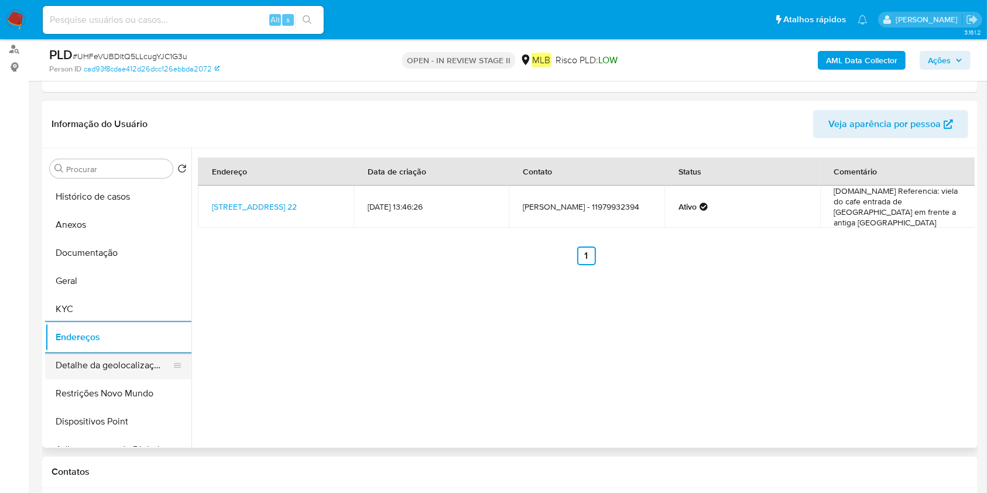
click at [131, 351] on button "Detalhe da geolocalização" at bounding box center [113, 365] width 137 height 28
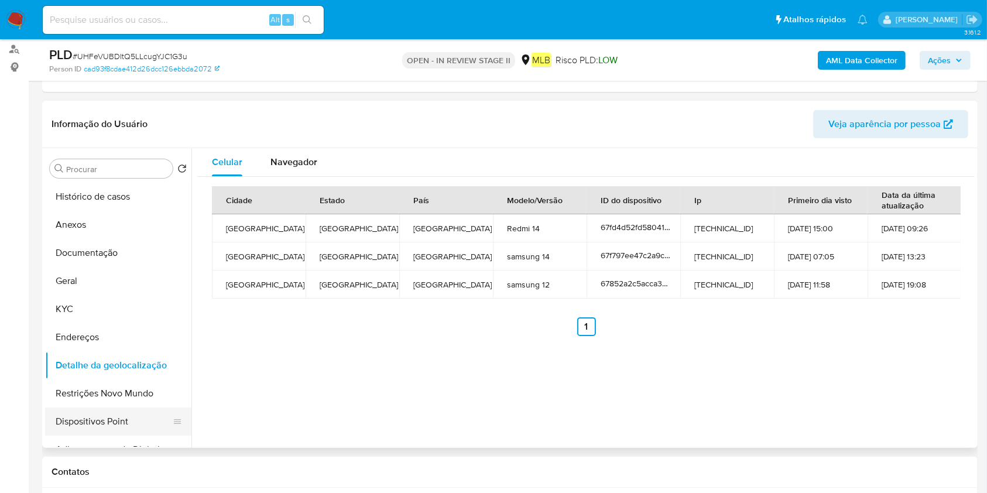
click at [57, 408] on button "Dispositivos Point" at bounding box center [113, 422] width 137 height 28
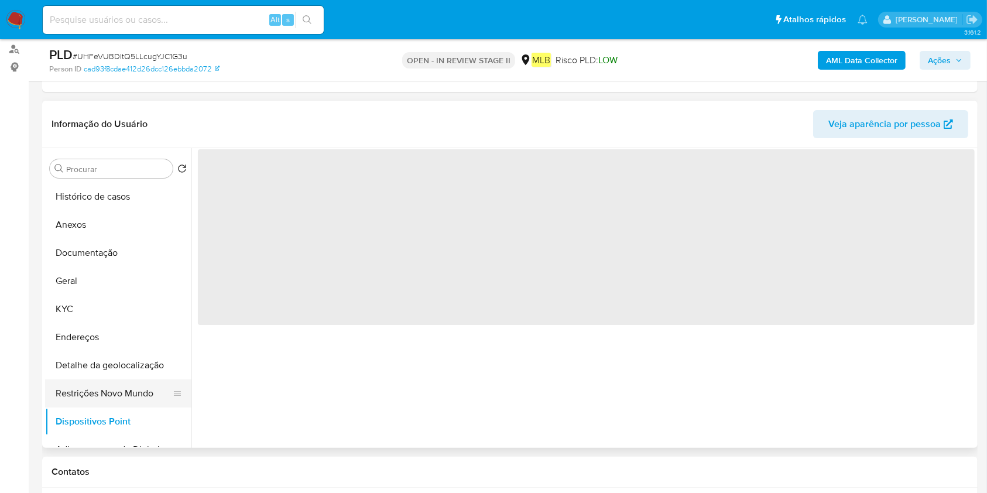
click at [133, 392] on button "Restrições Novo Mundo" at bounding box center [113, 394] width 137 height 28
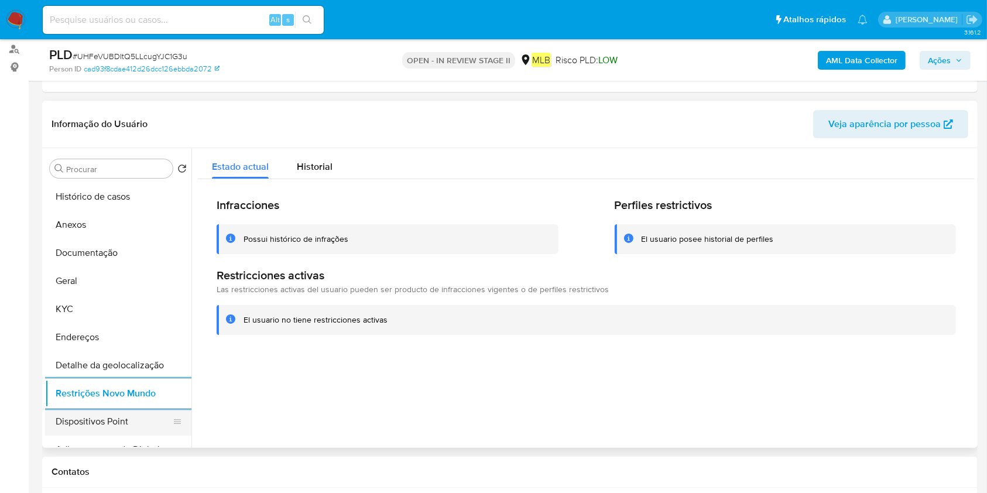
click at [86, 422] on button "Dispositivos Point" at bounding box center [113, 422] width 137 height 28
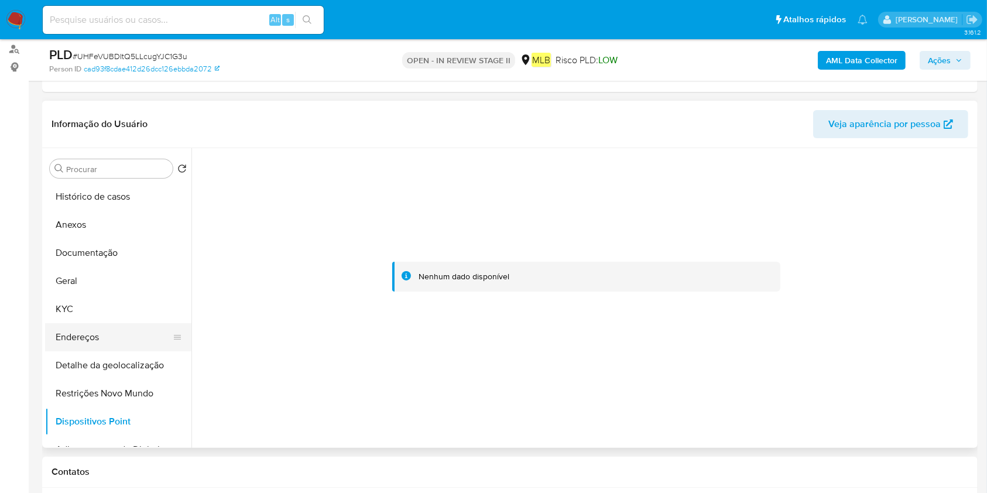
click at [83, 330] on button "Endereços" at bounding box center [113, 337] width 137 height 28
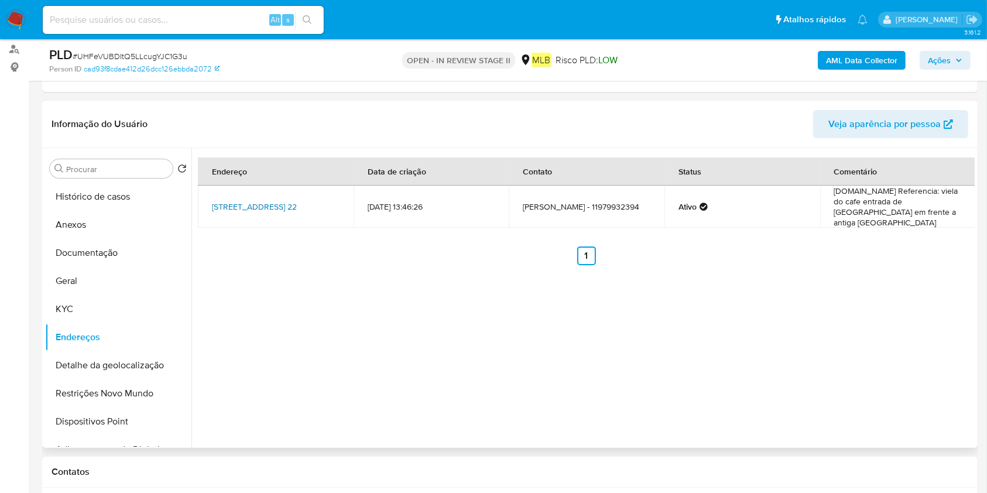
drag, startPoint x: 205, startPoint y: 197, endPoint x: 333, endPoint y: 197, distance: 127.7
click at [333, 197] on td "[STREET_ADDRESS] 22" at bounding box center [276, 207] width 156 height 42
copy link "[STREET_ADDRESS],"
